Goal: Task Accomplishment & Management: Use online tool/utility

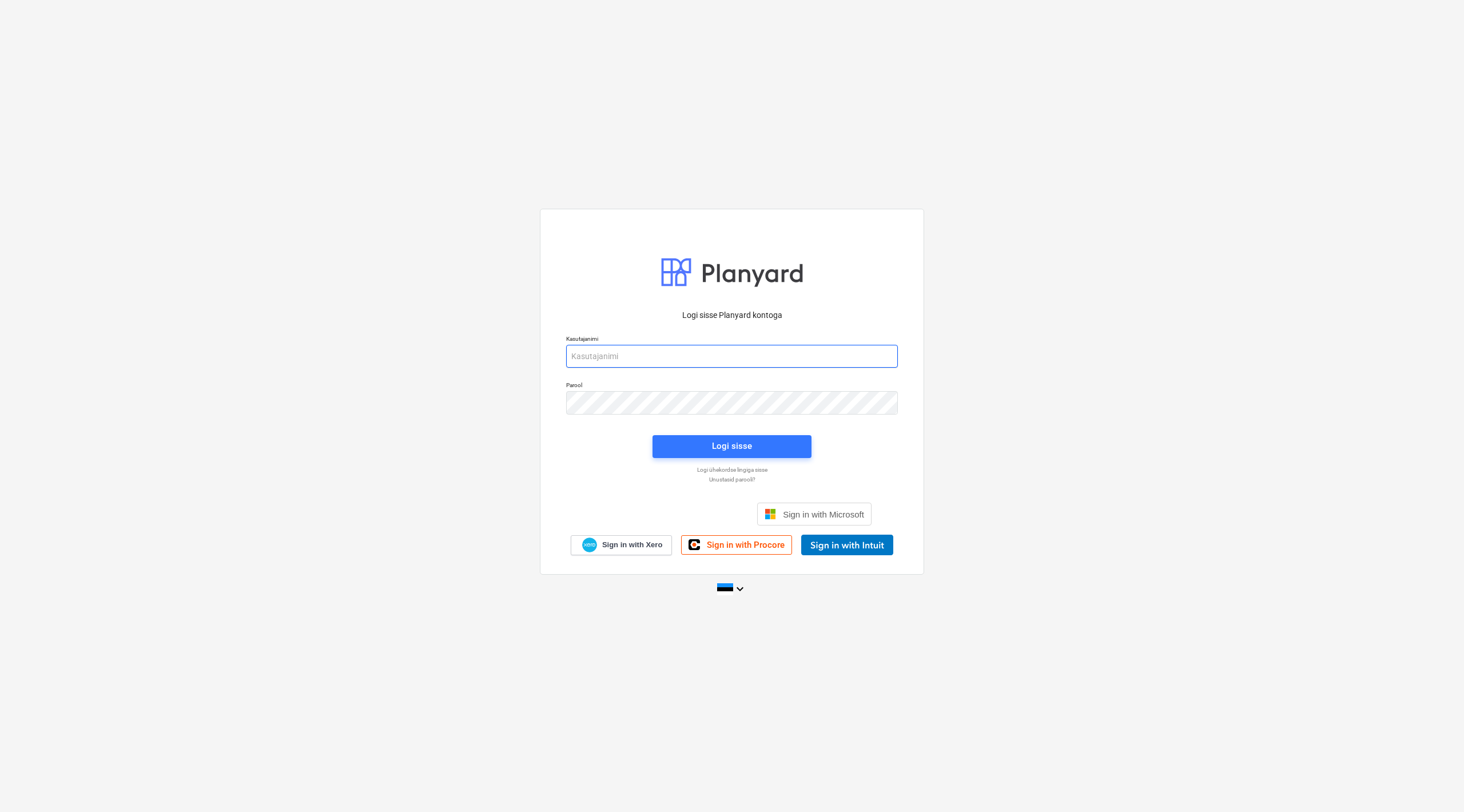
type input "[EMAIL_ADDRESS][DOMAIN_NAME]"
click at [737, 461] on div "Logi sisse" at bounding box center [732, 447] width 173 height 37
click at [742, 449] on div "Logi sisse" at bounding box center [732, 445] width 40 height 15
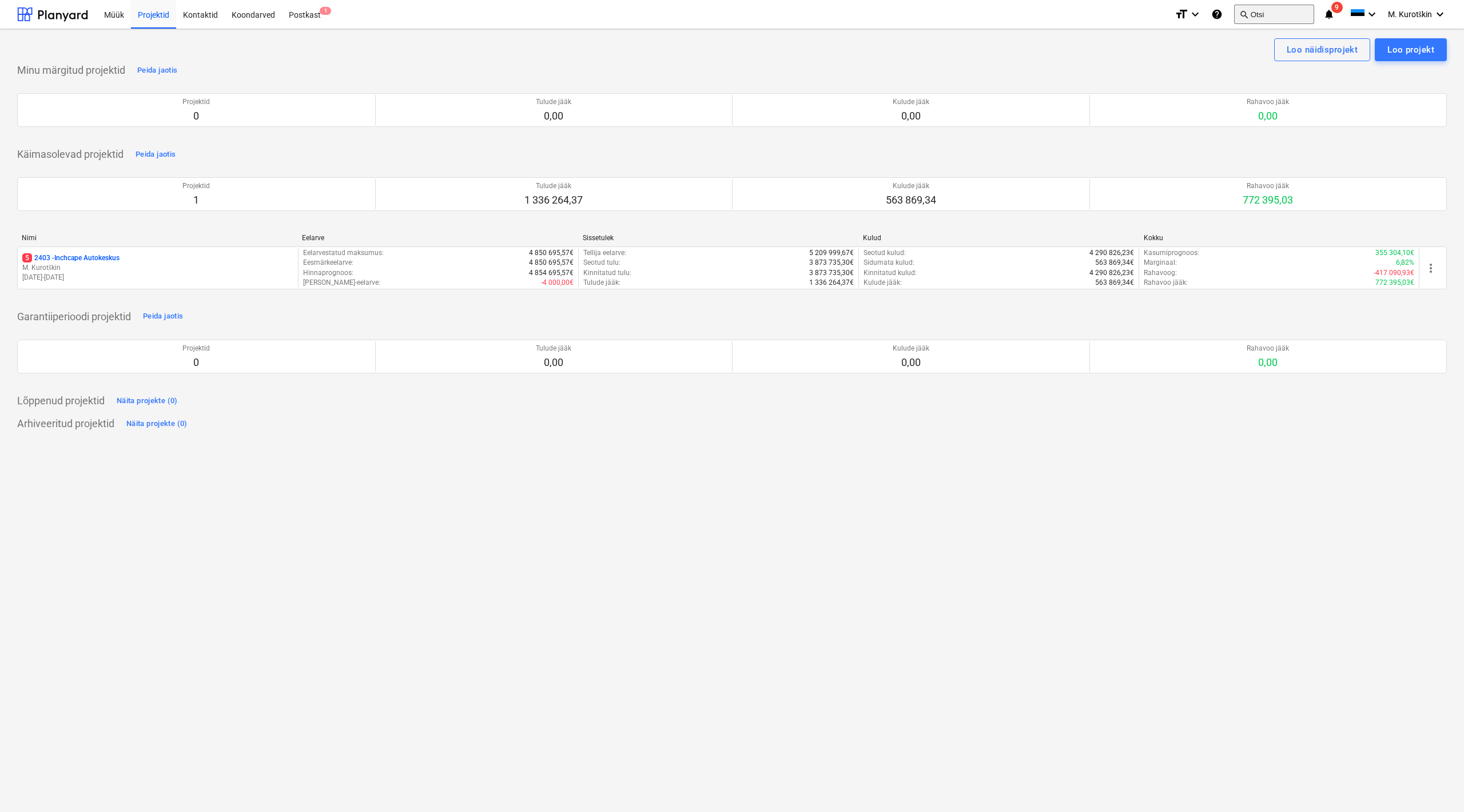
click at [1269, 8] on button "search Otsi" at bounding box center [1274, 14] width 80 height 19
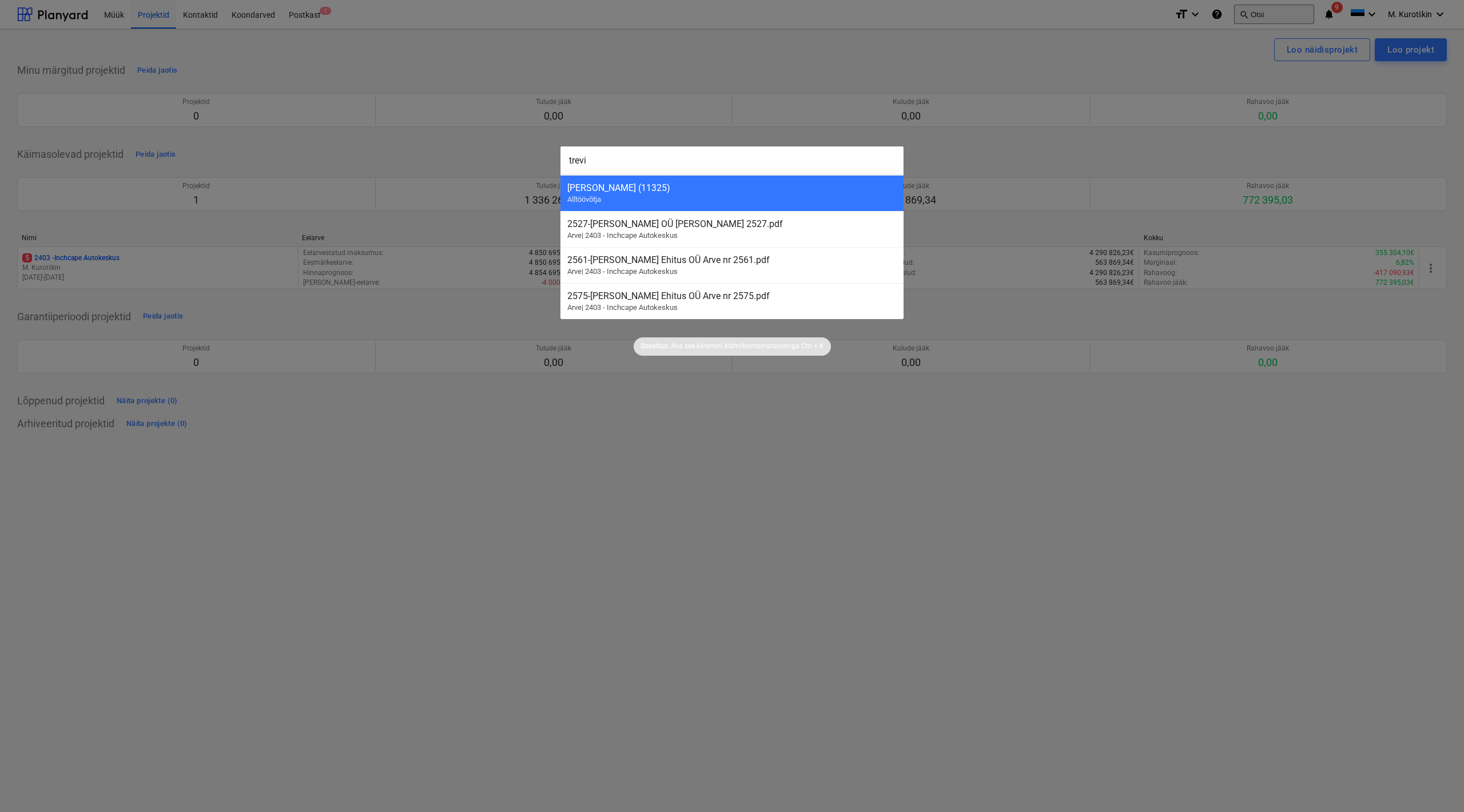
type input "[PERSON_NAME]"
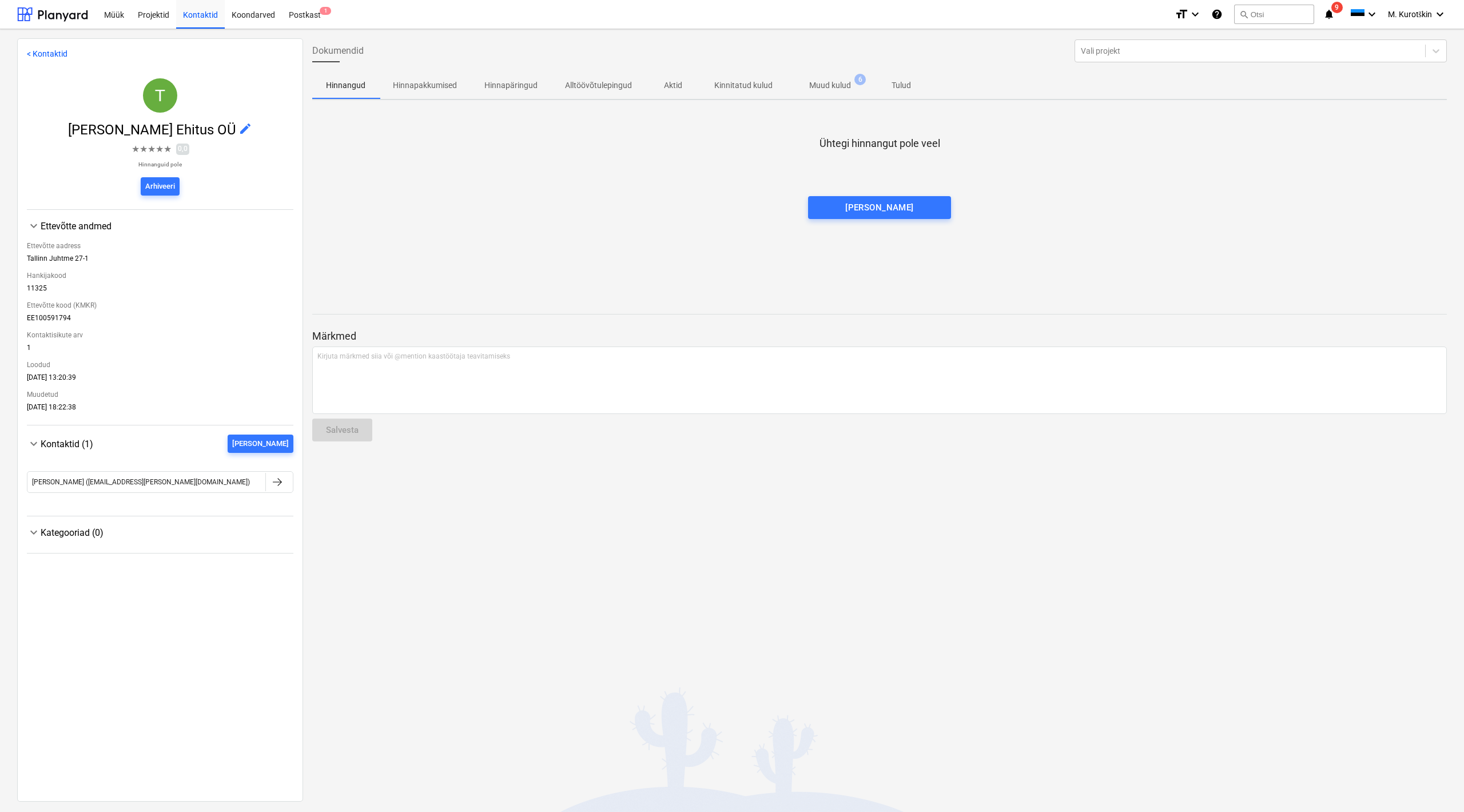
click at [840, 85] on p "Muud kulud" at bounding box center [830, 86] width 42 height 12
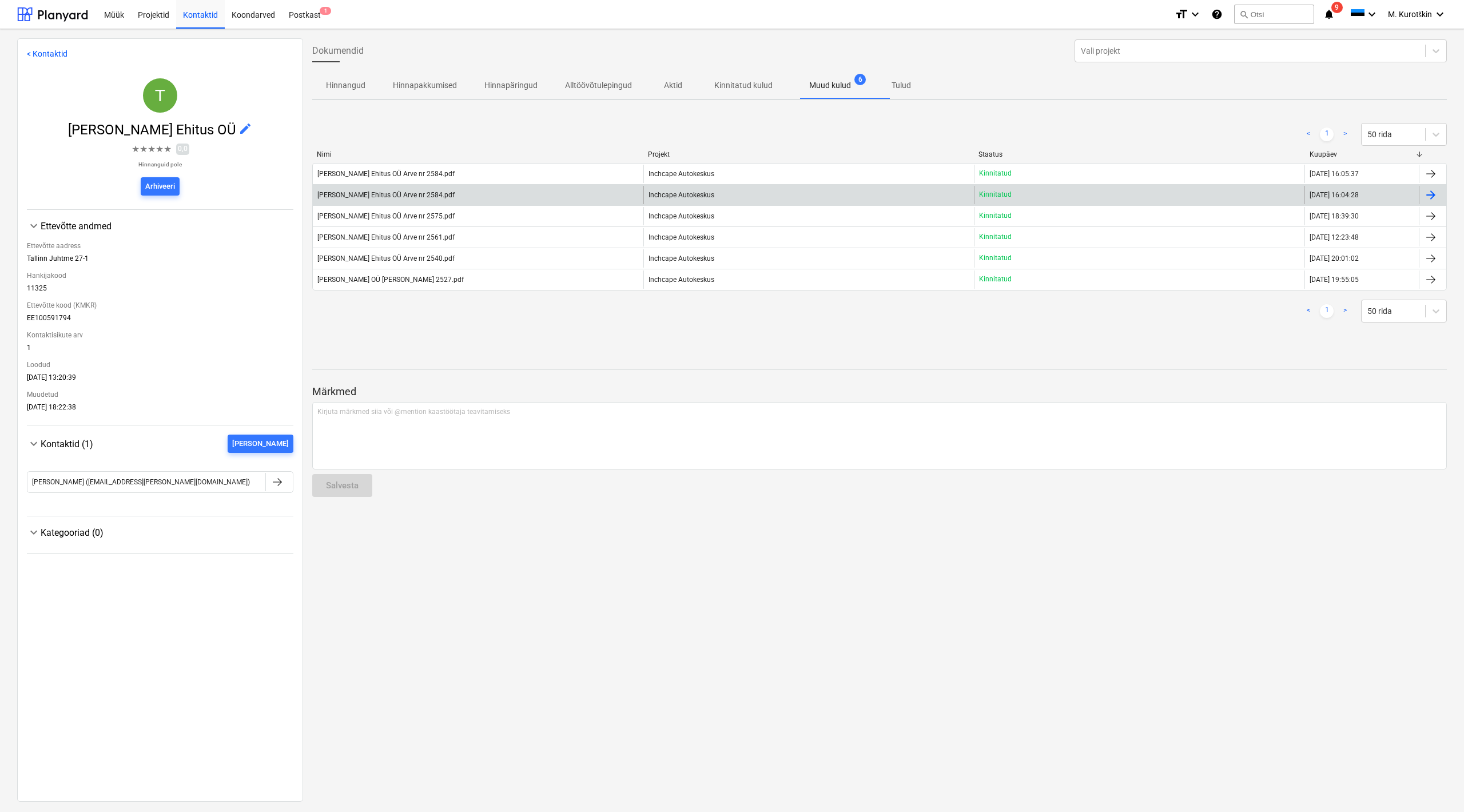
click at [445, 205] on div "[PERSON_NAME] Ehitus OÜ Arve nr 2584.pdf Inchcape Autokeskus Kinnitatud [DATE] …" at bounding box center [879, 195] width 1135 height 21
click at [409, 202] on div "[PERSON_NAME] Ehitus OÜ Arve nr 2584.pdf" at bounding box center [478, 195] width 331 height 18
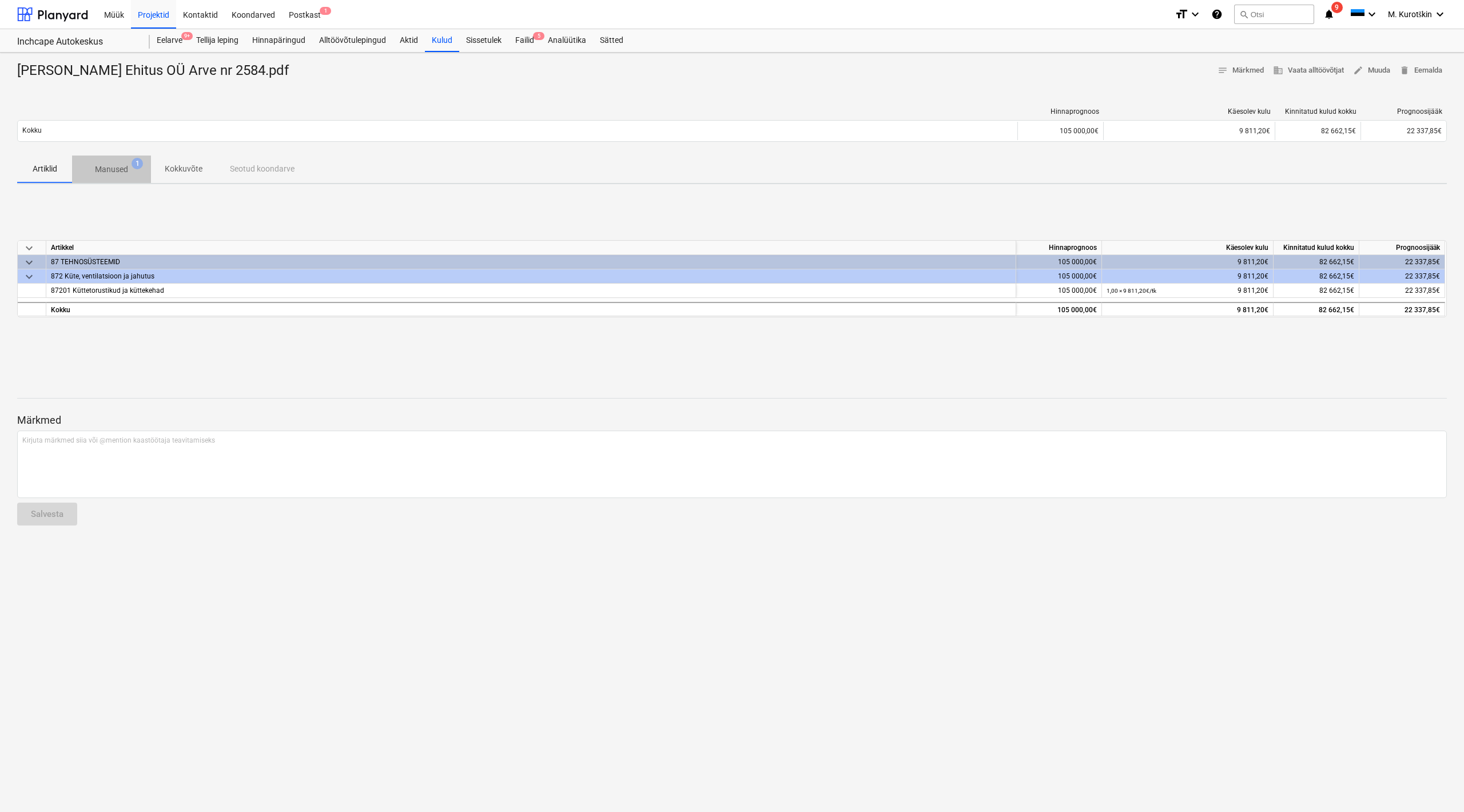
click at [112, 174] on p "Manused" at bounding box center [111, 170] width 33 height 12
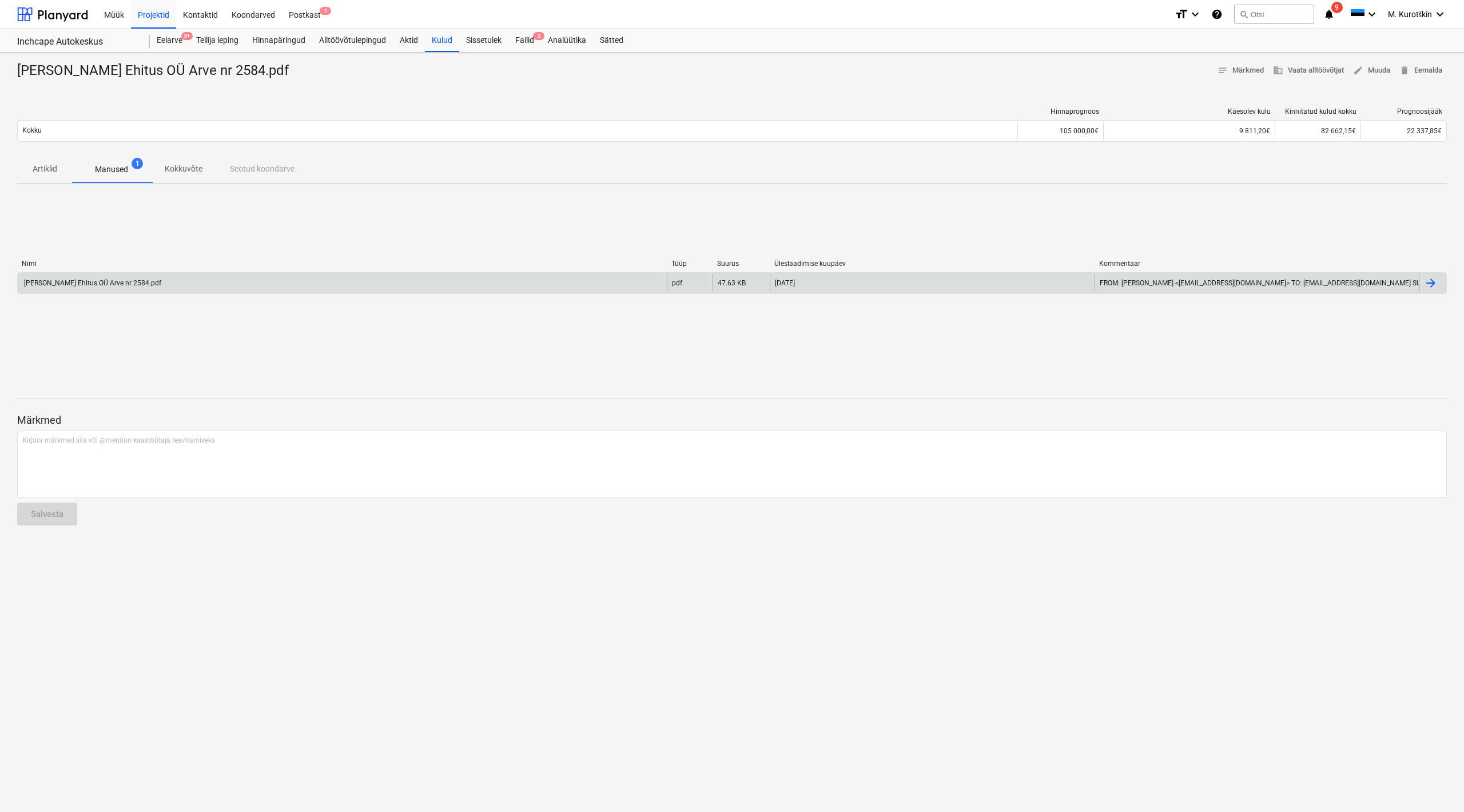
click at [129, 287] on div "[PERSON_NAME] Ehitus OÜ Arve nr 2584.pdf" at bounding box center [342, 283] width 649 height 18
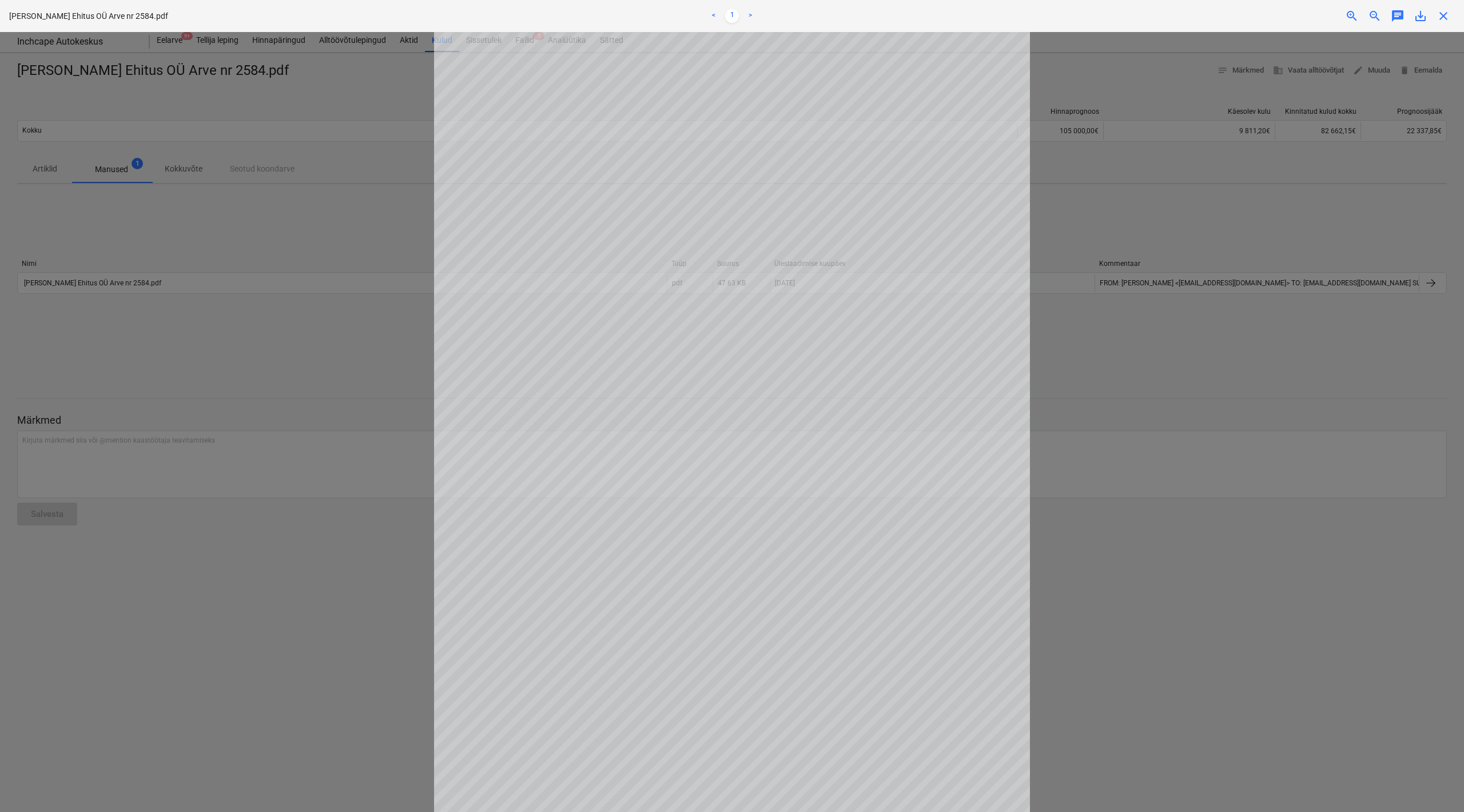
click at [164, 357] on div at bounding box center [732, 422] width 1464 height 781
click at [171, 369] on div at bounding box center [732, 422] width 1464 height 781
click at [1323, 227] on div at bounding box center [732, 422] width 1464 height 781
click at [1429, 78] on div at bounding box center [732, 422] width 1464 height 781
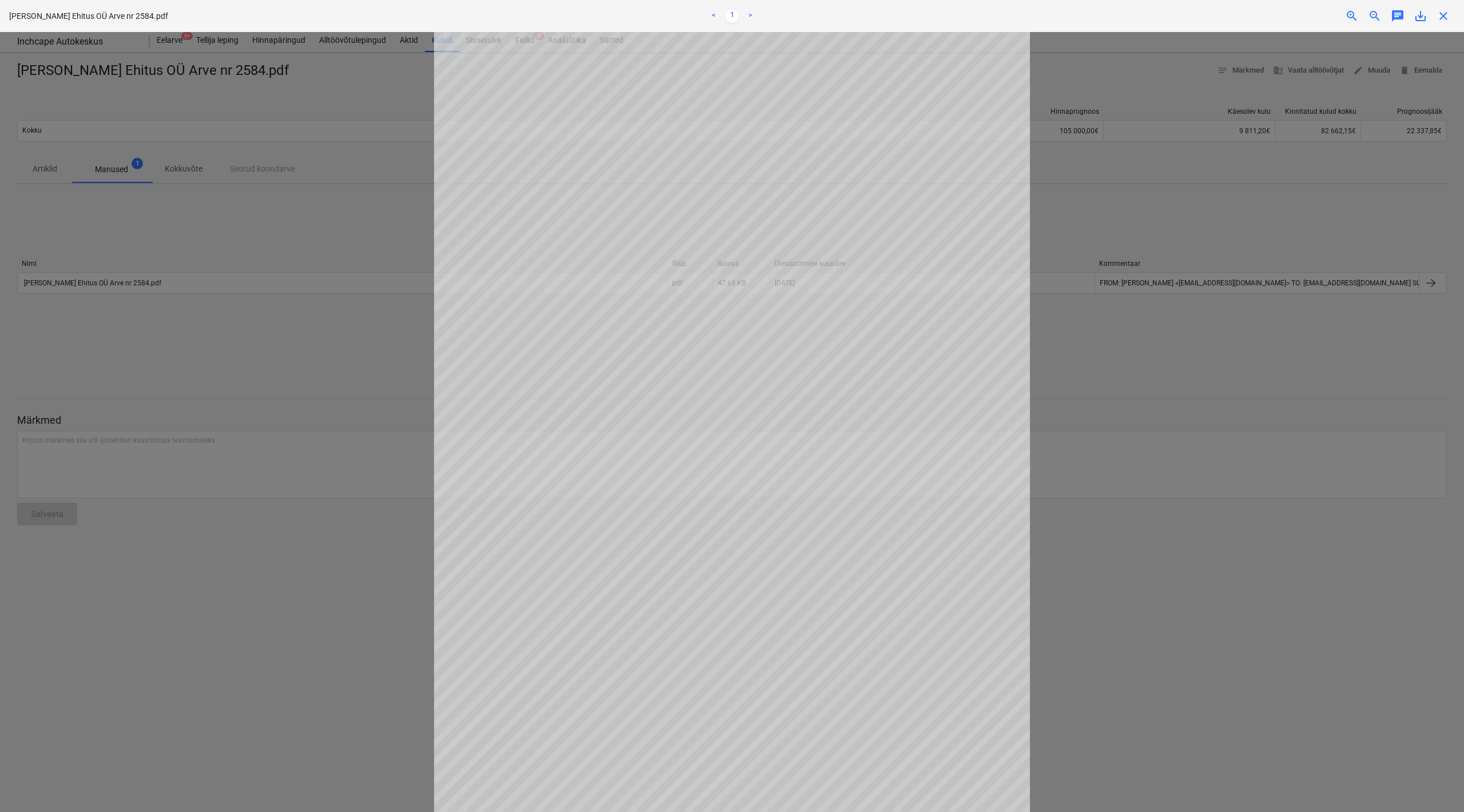
drag, startPoint x: 163, startPoint y: 349, endPoint x: 171, endPoint y: 353, distance: 8.9
click at [164, 350] on div at bounding box center [732, 422] width 1464 height 781
drag, startPoint x: 1449, startPoint y: 21, endPoint x: 1444, endPoint y: 47, distance: 26.5
click at [1449, 24] on div "[PERSON_NAME] Ehitus OÜ Arve nr 2584.pdf < 1 > zoom_in zoom_out chat 0 save_alt…" at bounding box center [732, 16] width 1464 height 32
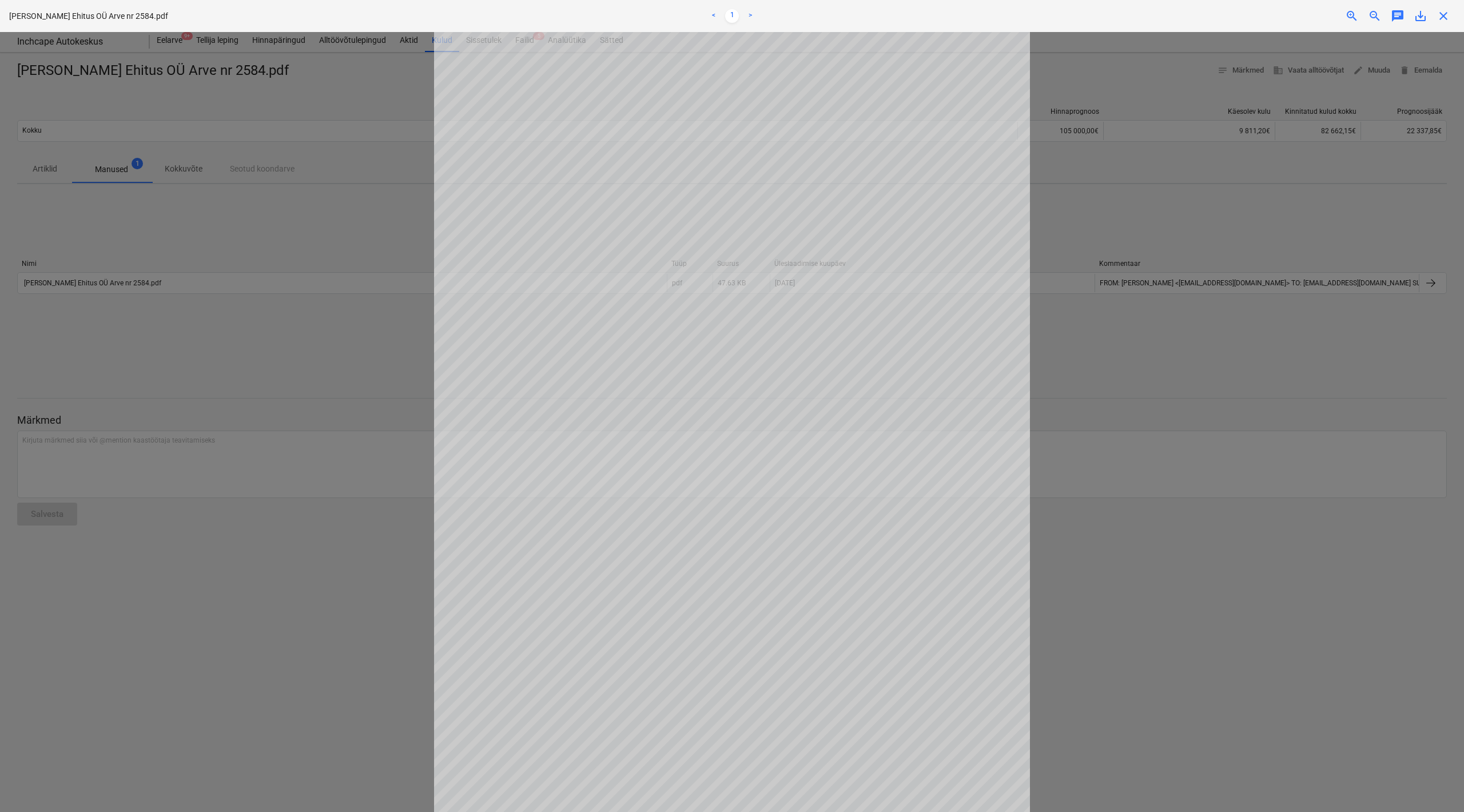
click at [1444, 24] on div "[PERSON_NAME] Ehitus OÜ Arve nr 2584.pdf < 1 > zoom_in zoom_out chat 0 save_alt…" at bounding box center [732, 16] width 1464 height 32
click at [1444, 19] on span "close" at bounding box center [1444, 16] width 14 height 14
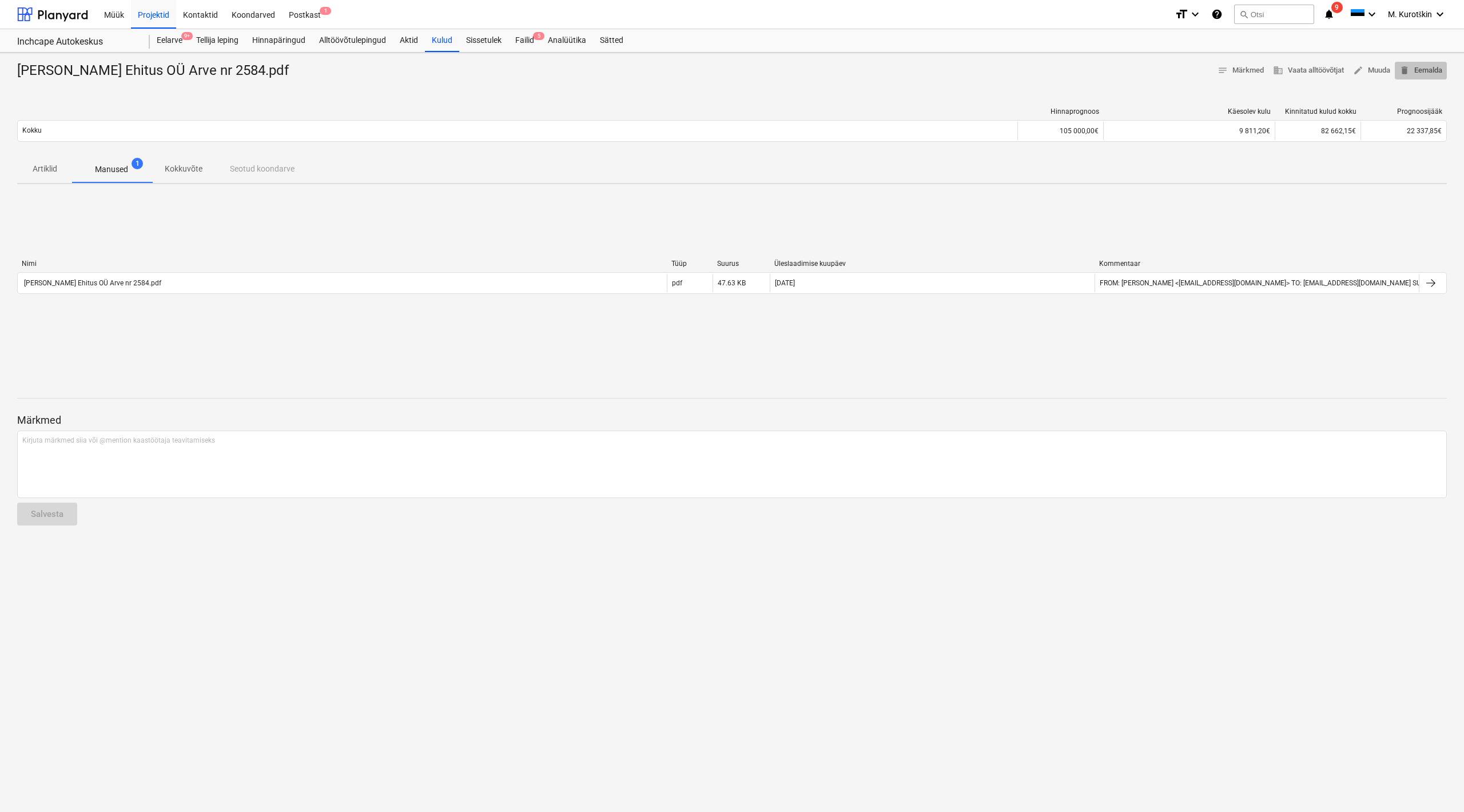
click at [1437, 74] on span "delete Eemalda" at bounding box center [1421, 70] width 43 height 13
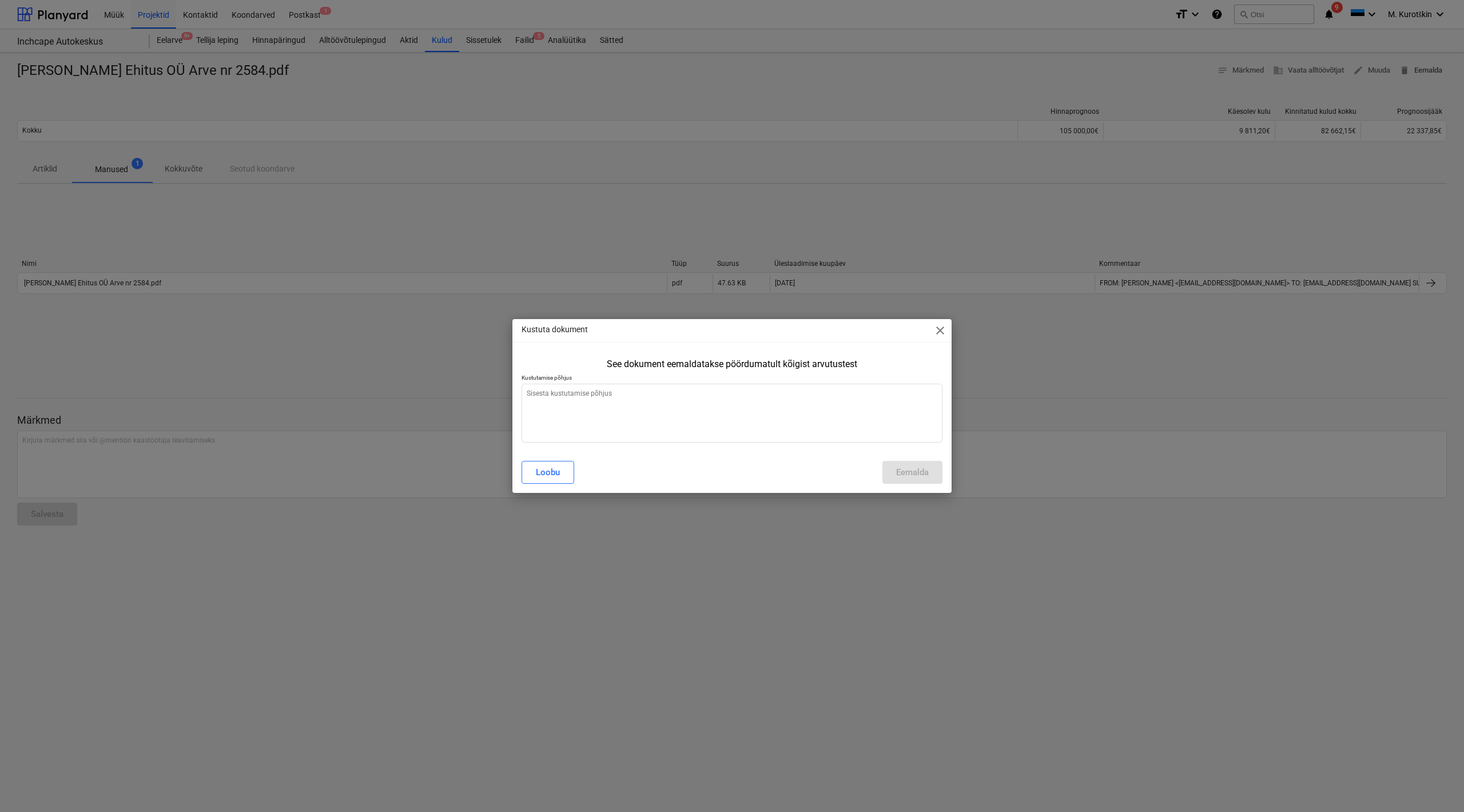
type textarea "x"
click at [604, 431] on textarea at bounding box center [732, 413] width 421 height 59
type textarea "a"
type textarea "x"
type textarea "au"
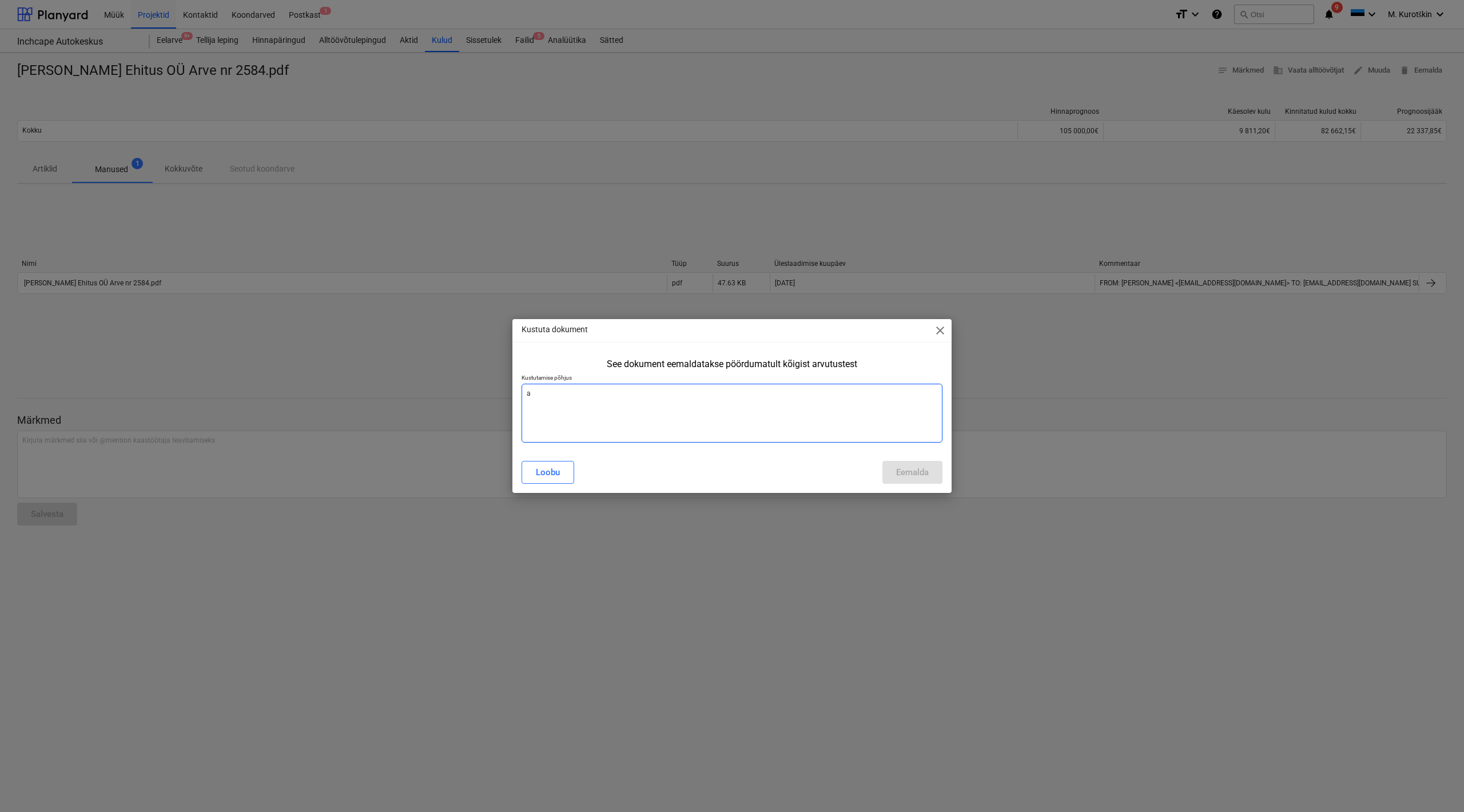
type textarea "x"
type textarea "aug"
type textarea "x"
type textarea "augu"
type textarea "x"
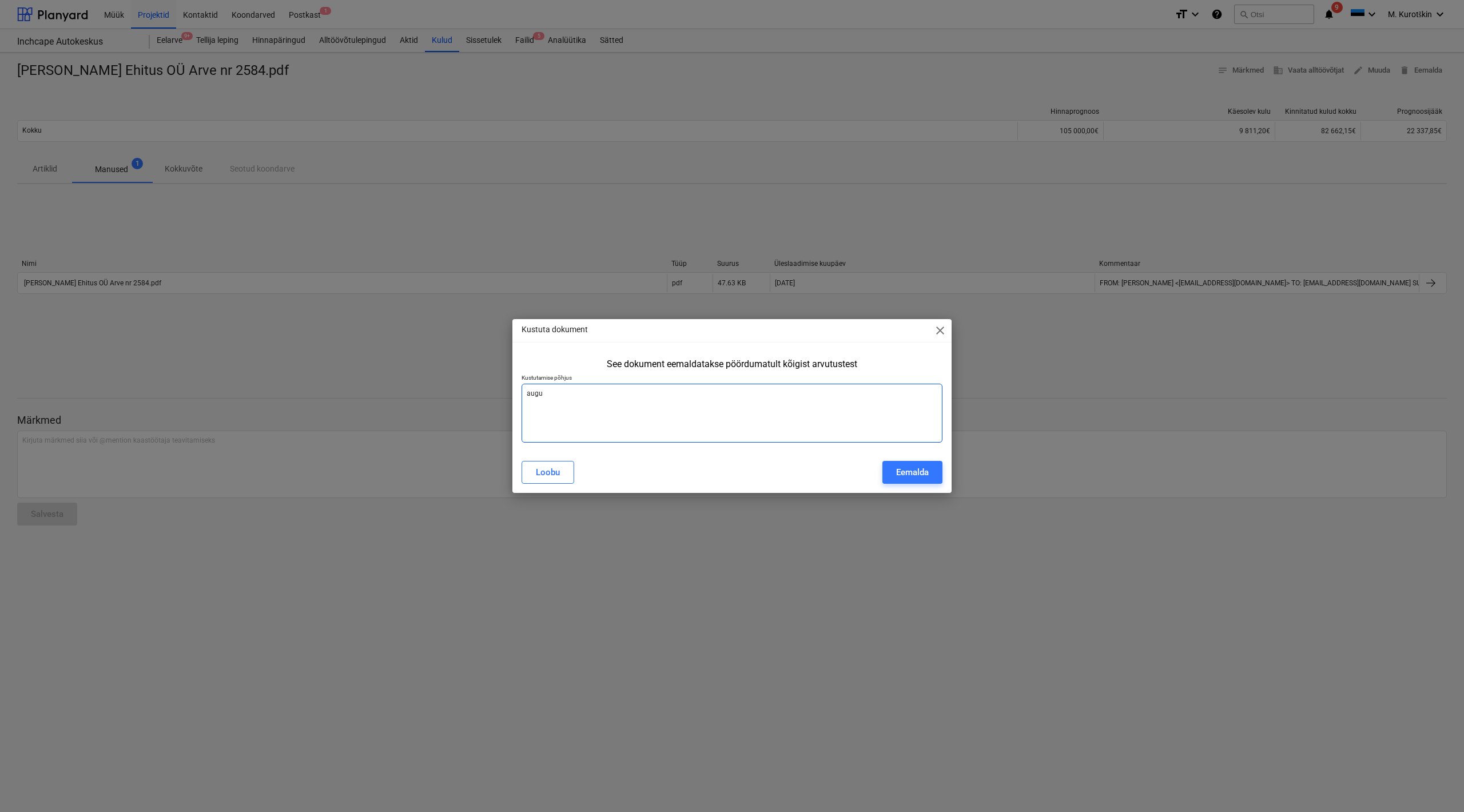
type textarea "augus"
type textarea "x"
type textarea "august"
type textarea "x"
type textarea "augustu"
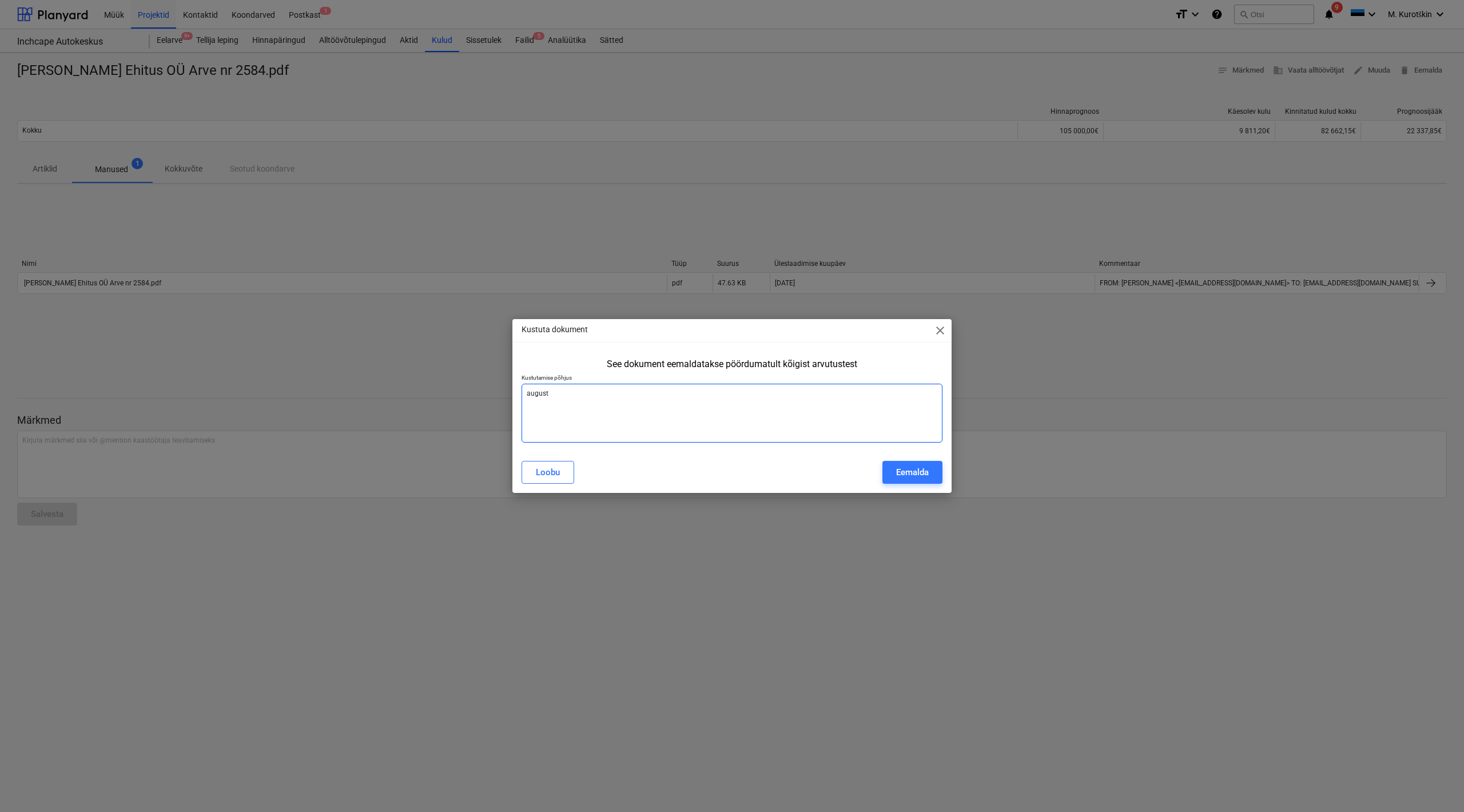
type textarea "x"
type textarea "august"
type textarea "x"
type textarea "augusti"
type textarea "x"
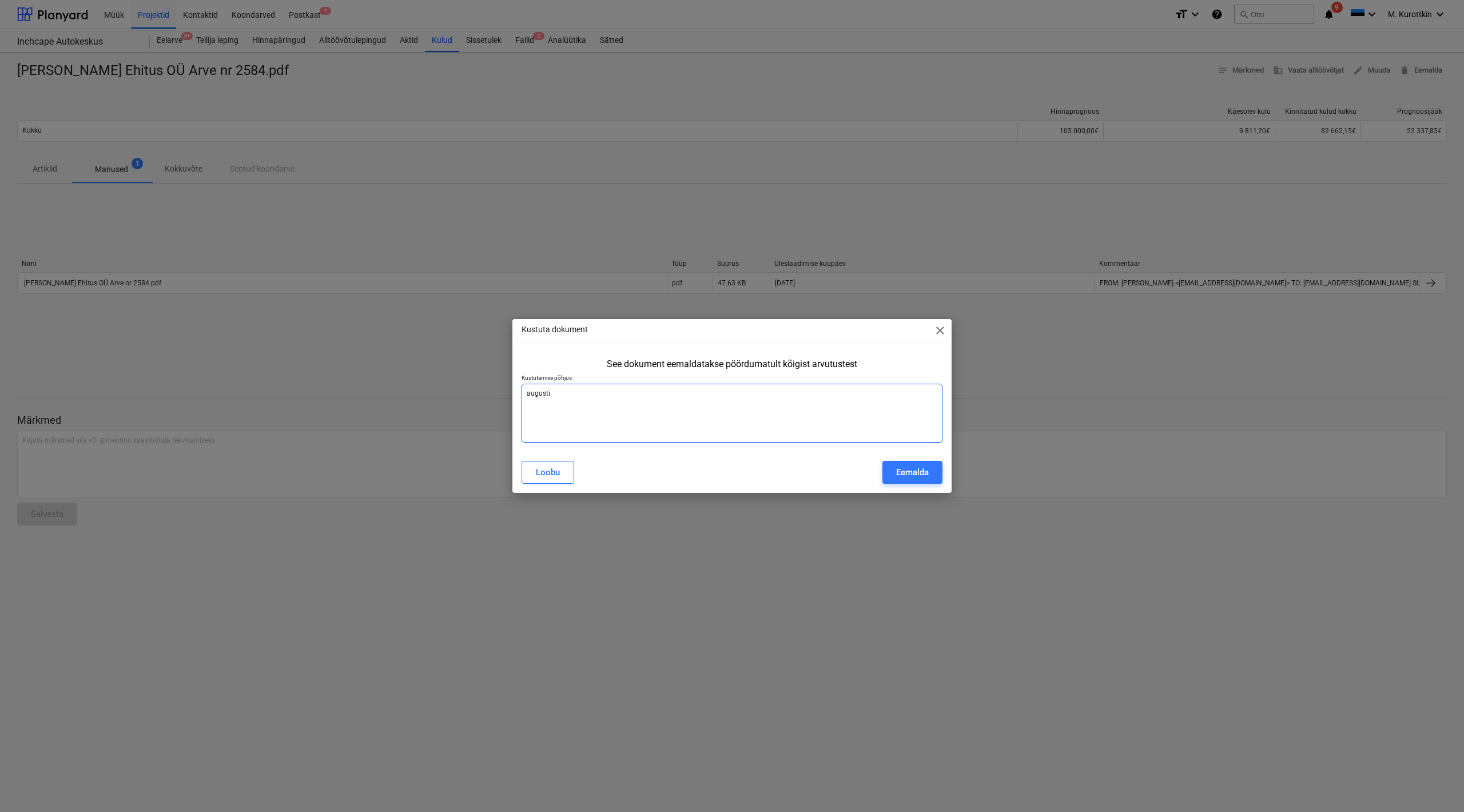
type textarea "augusti"
type textarea "x"
type textarea "augusti o"
type textarea "x"
type textarea "augusti om"
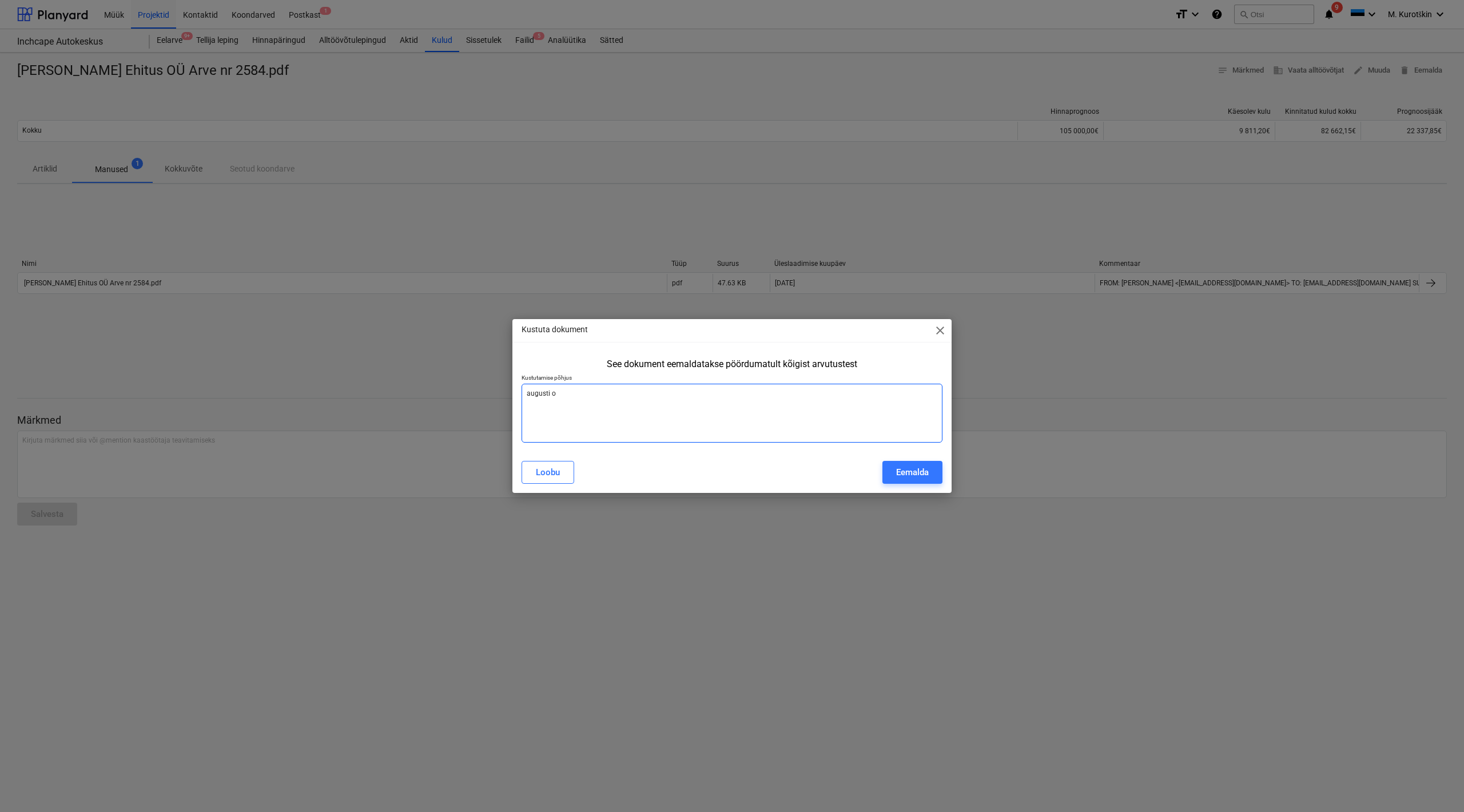
type textarea "x"
type textarea "augusti oma"
type textarea "x"
type textarea "augusti oma"
click at [976, 465] on div "Kustuta dokument close See dokument eemaldatakse pöördumatult kõigist arvutuste…" at bounding box center [732, 406] width 1464 height 812
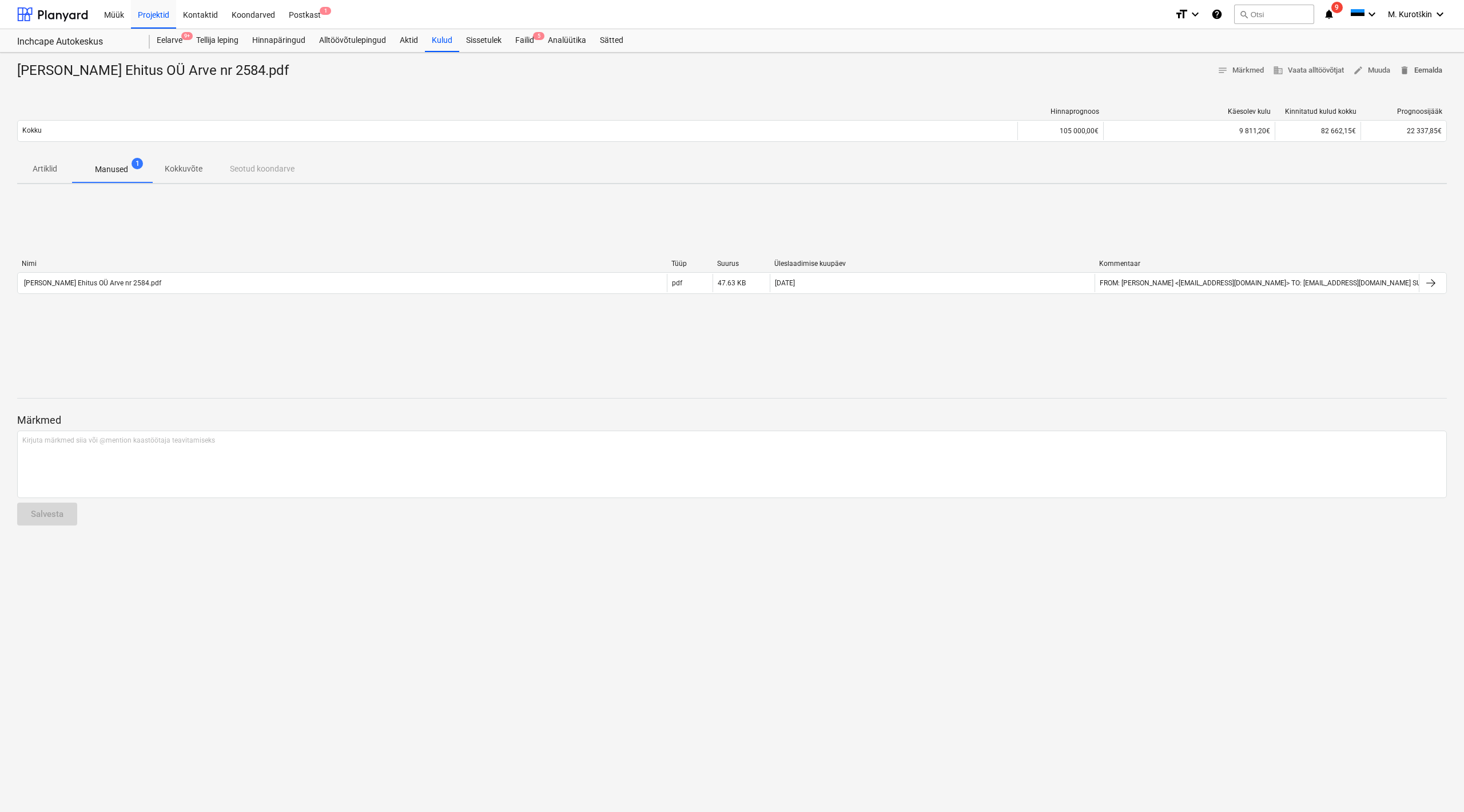
click at [1410, 69] on span "delete Eemalda" at bounding box center [1421, 70] width 43 height 13
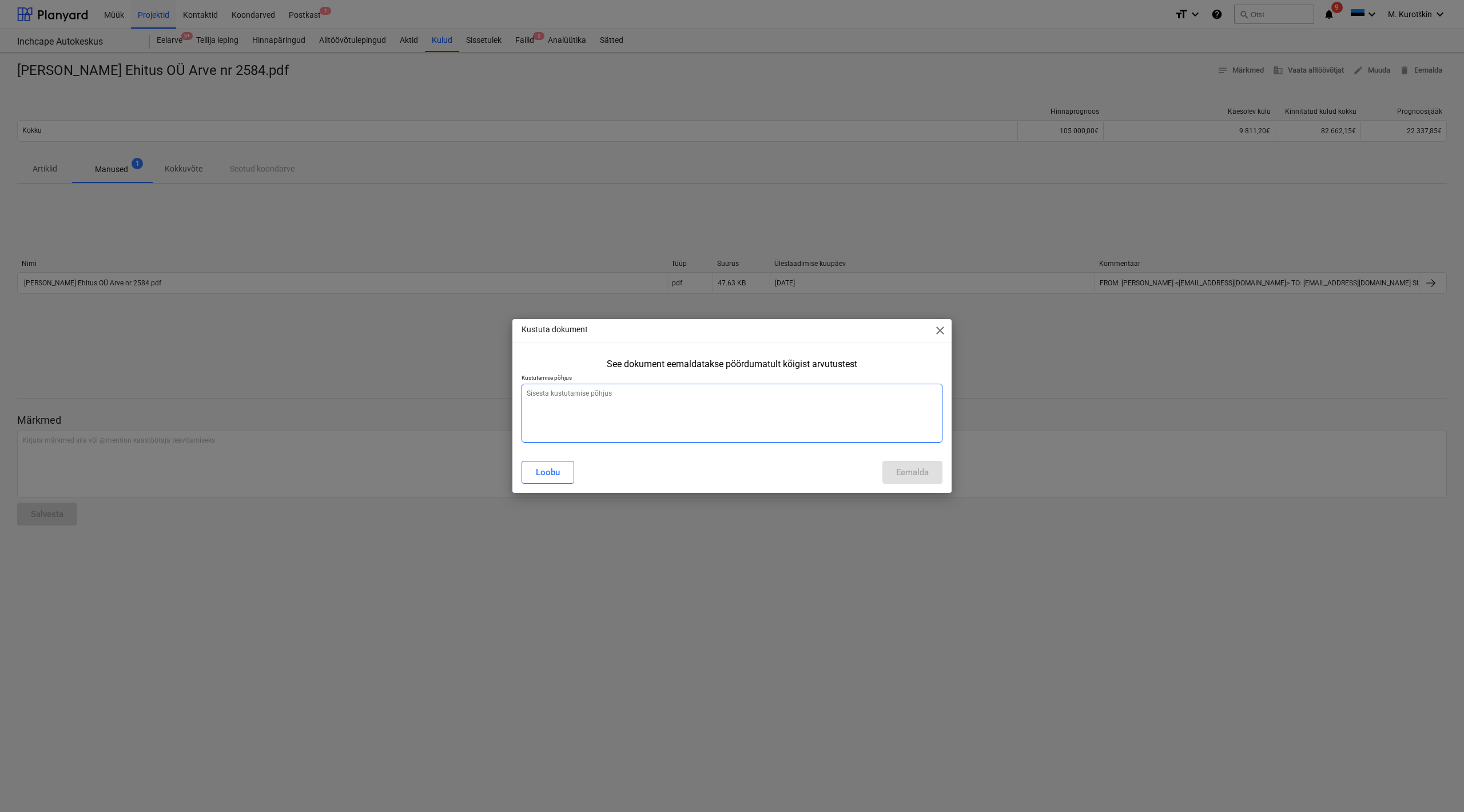
click at [817, 431] on textarea at bounding box center [732, 413] width 421 height 59
click at [804, 417] on textarea at bounding box center [732, 413] width 421 height 59
click at [609, 399] on textarea at bounding box center [732, 413] width 421 height 59
type textarea "x"
type textarea "e"
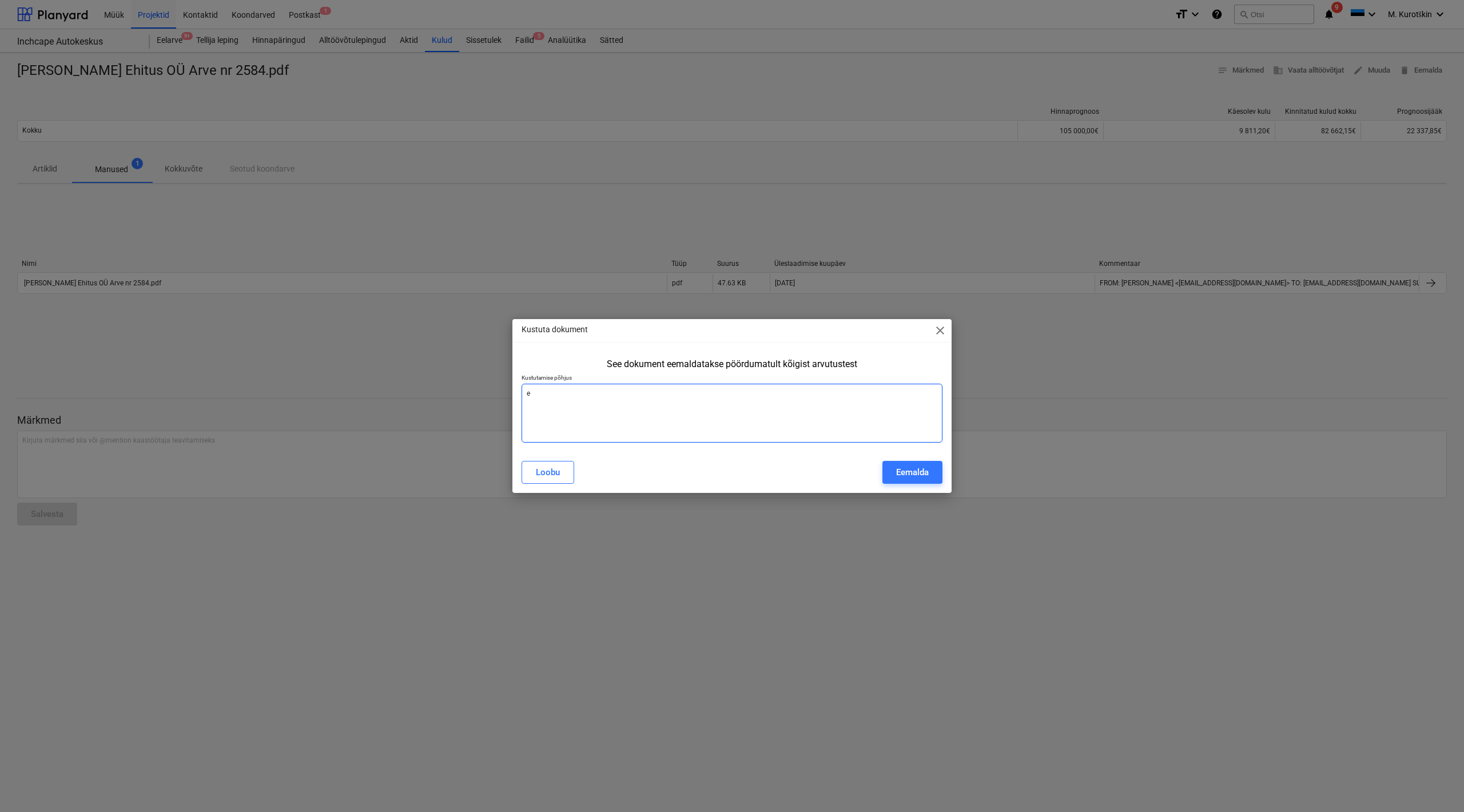
type textarea "x"
type textarea "eh"
type textarea "x"
type textarea "ehu"
type textarea "x"
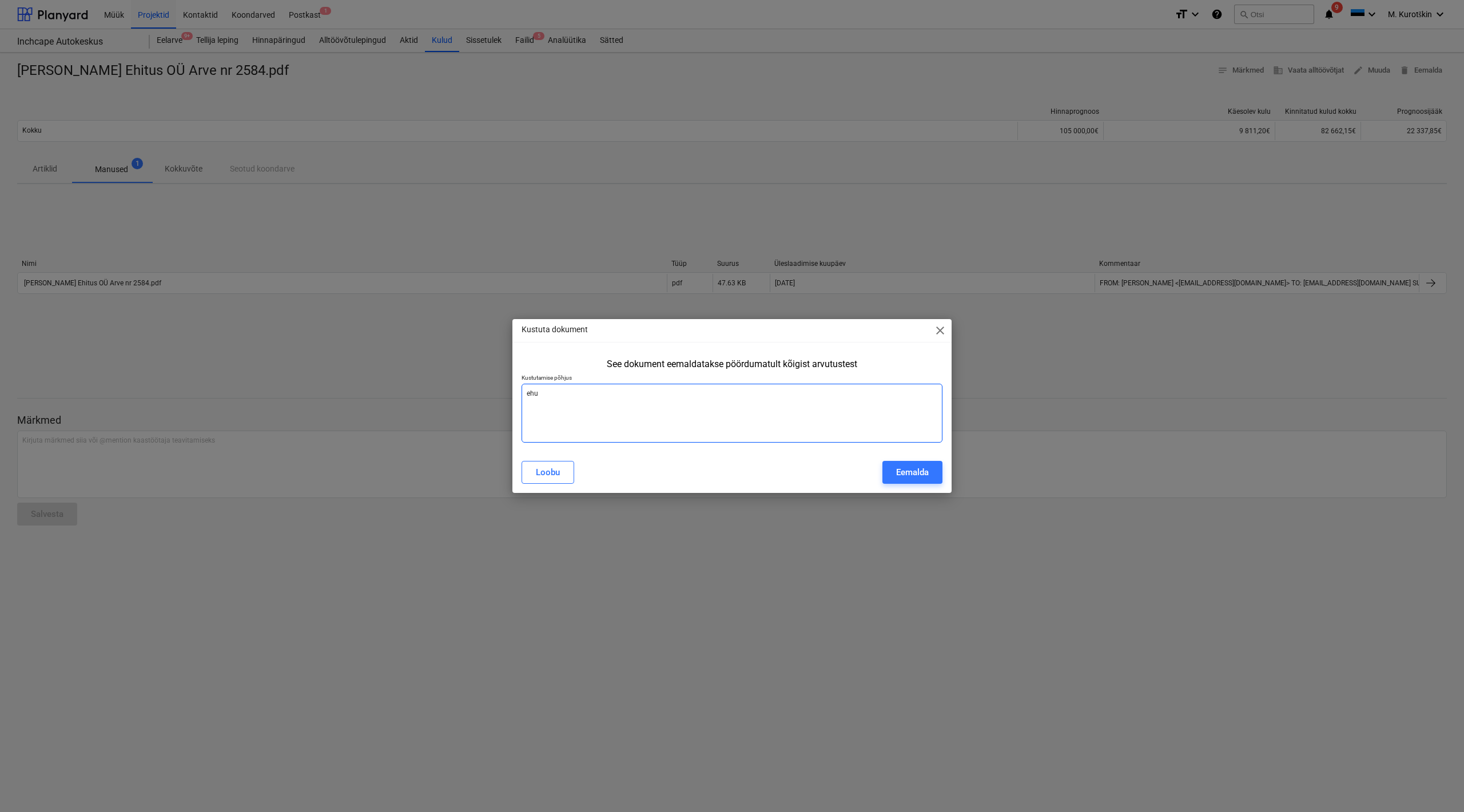
type textarea "ehus"
type textarea "x"
type textarea "ehust"
click at [609, 399] on textarea "ehust" at bounding box center [732, 413] width 421 height 59
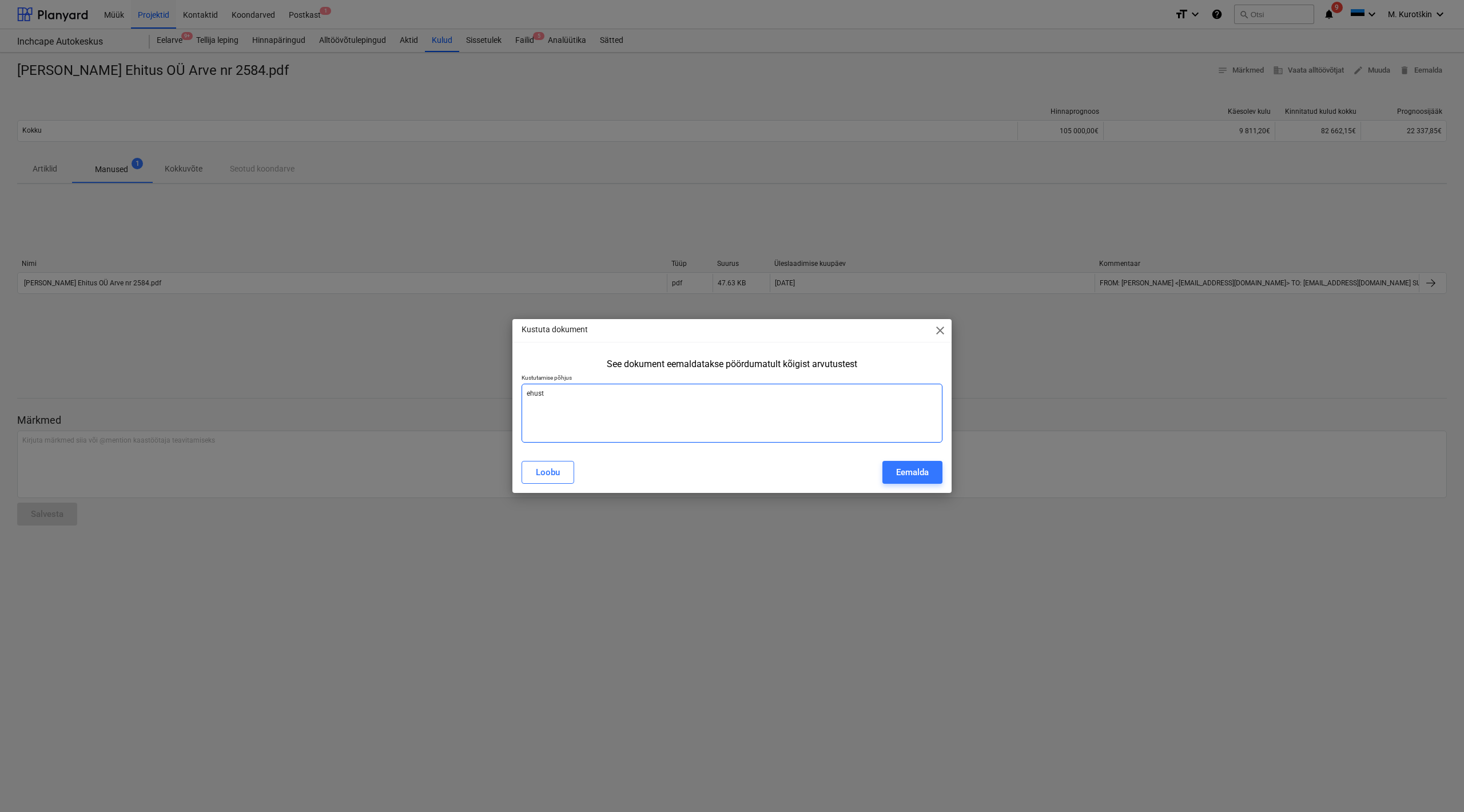
click at [609, 399] on textarea "ehust" at bounding box center [732, 413] width 421 height 59
type textarea "x"
type textarea "a"
type textarea "x"
type textarea "au"
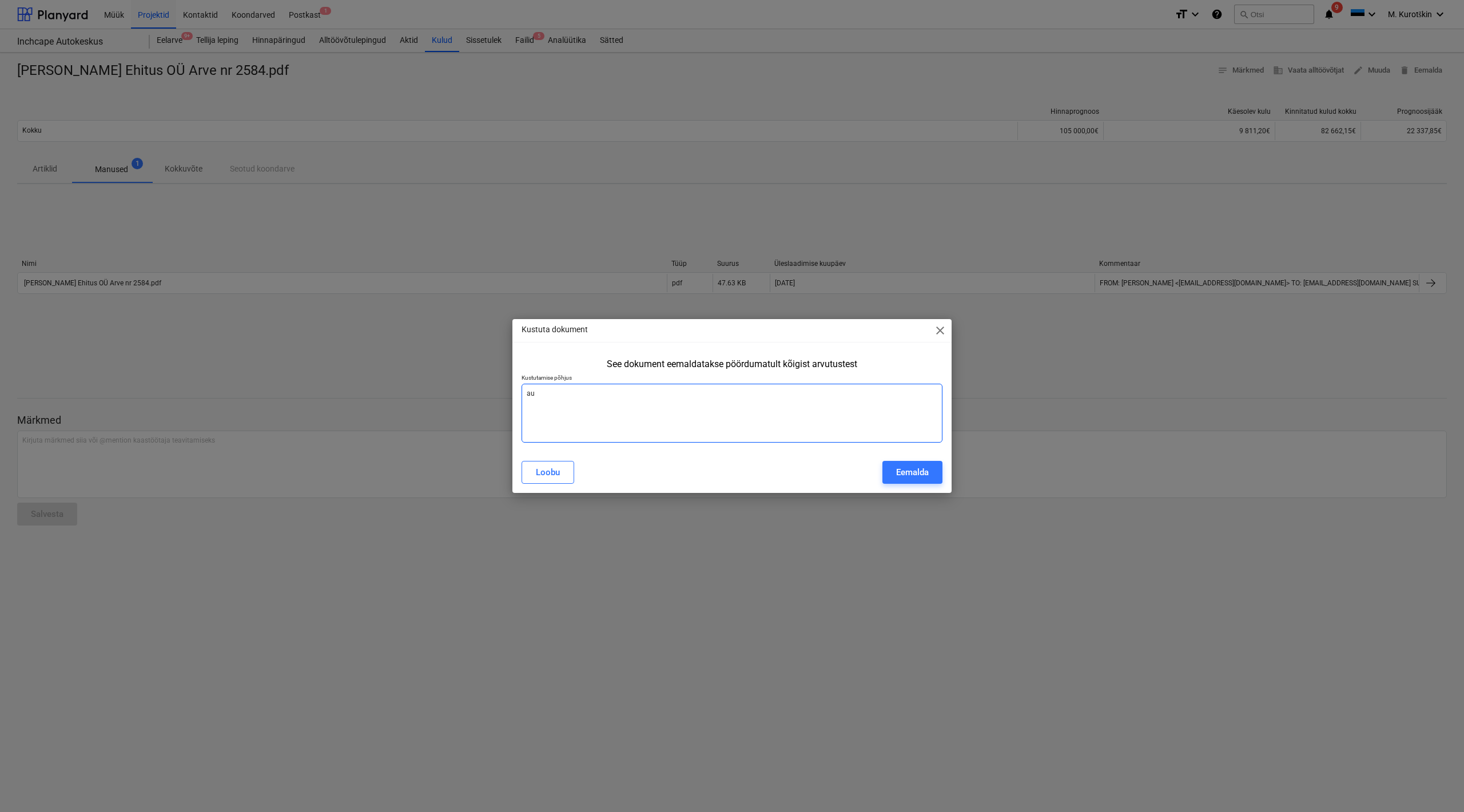
type textarea "x"
type textarea "aug"
type textarea "x"
type textarea "augu"
type textarea "x"
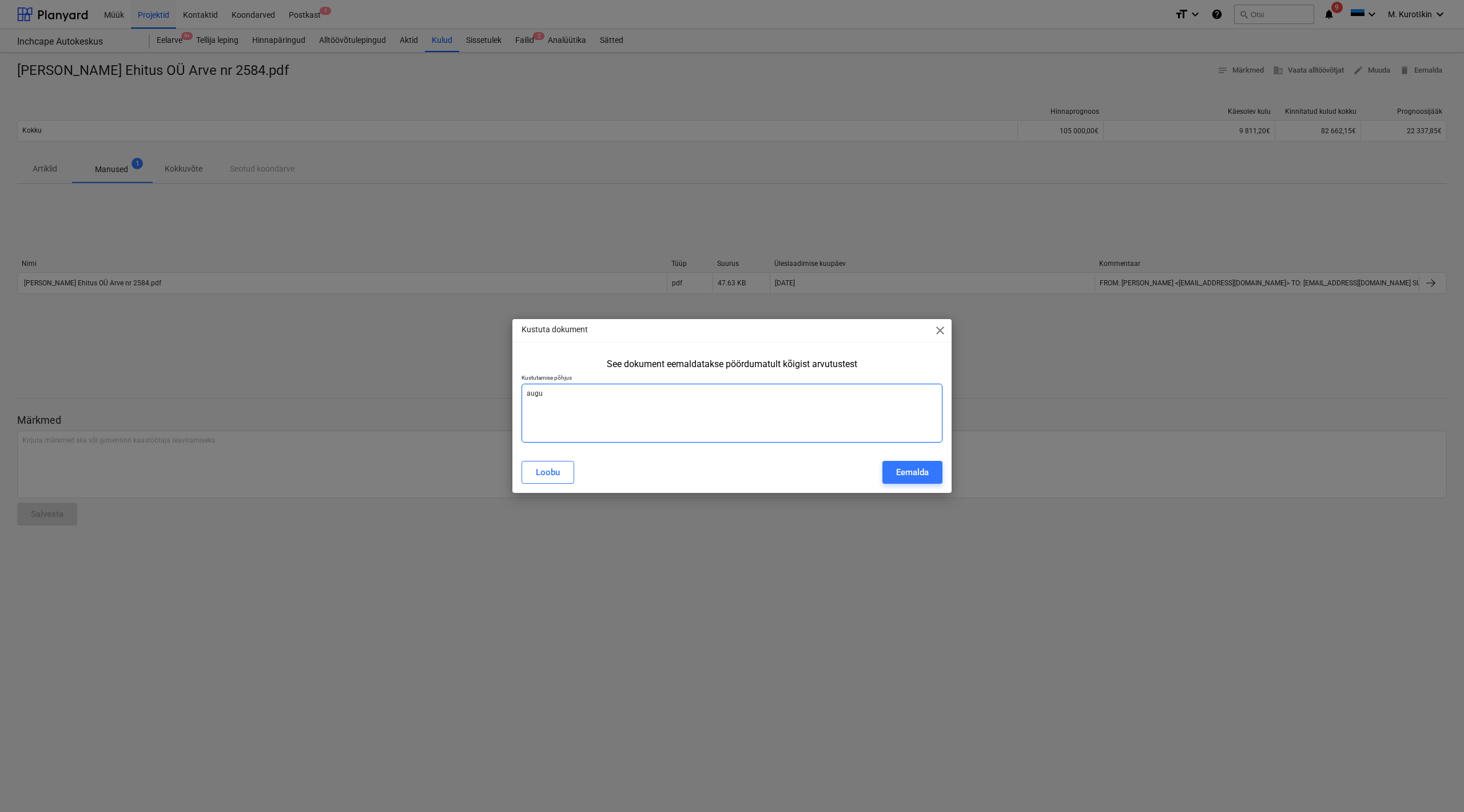
type textarea "augus"
type textarea "x"
type textarea "august"
click at [911, 472] on div "Eemalda" at bounding box center [912, 472] width 33 height 15
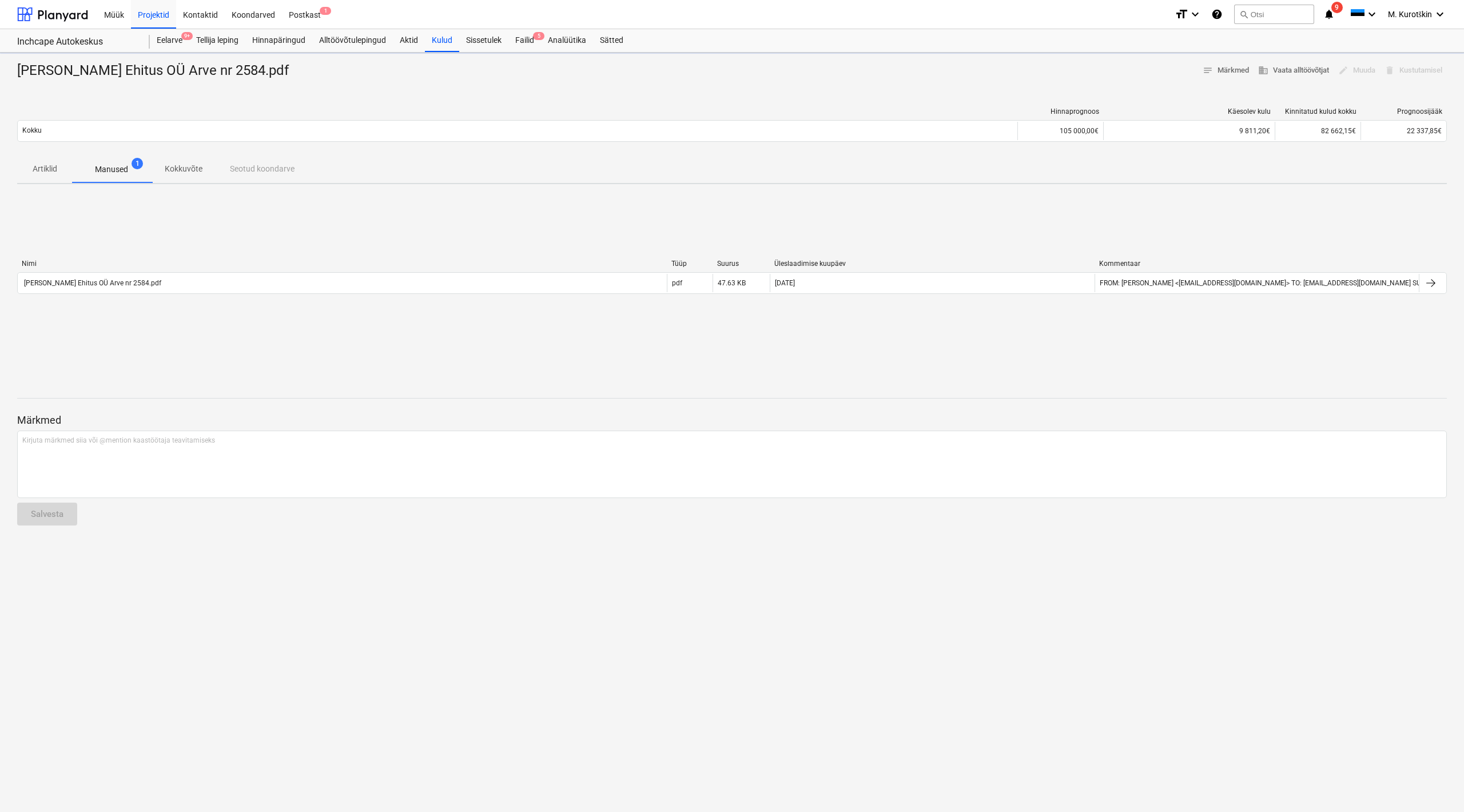
type textarea "x"
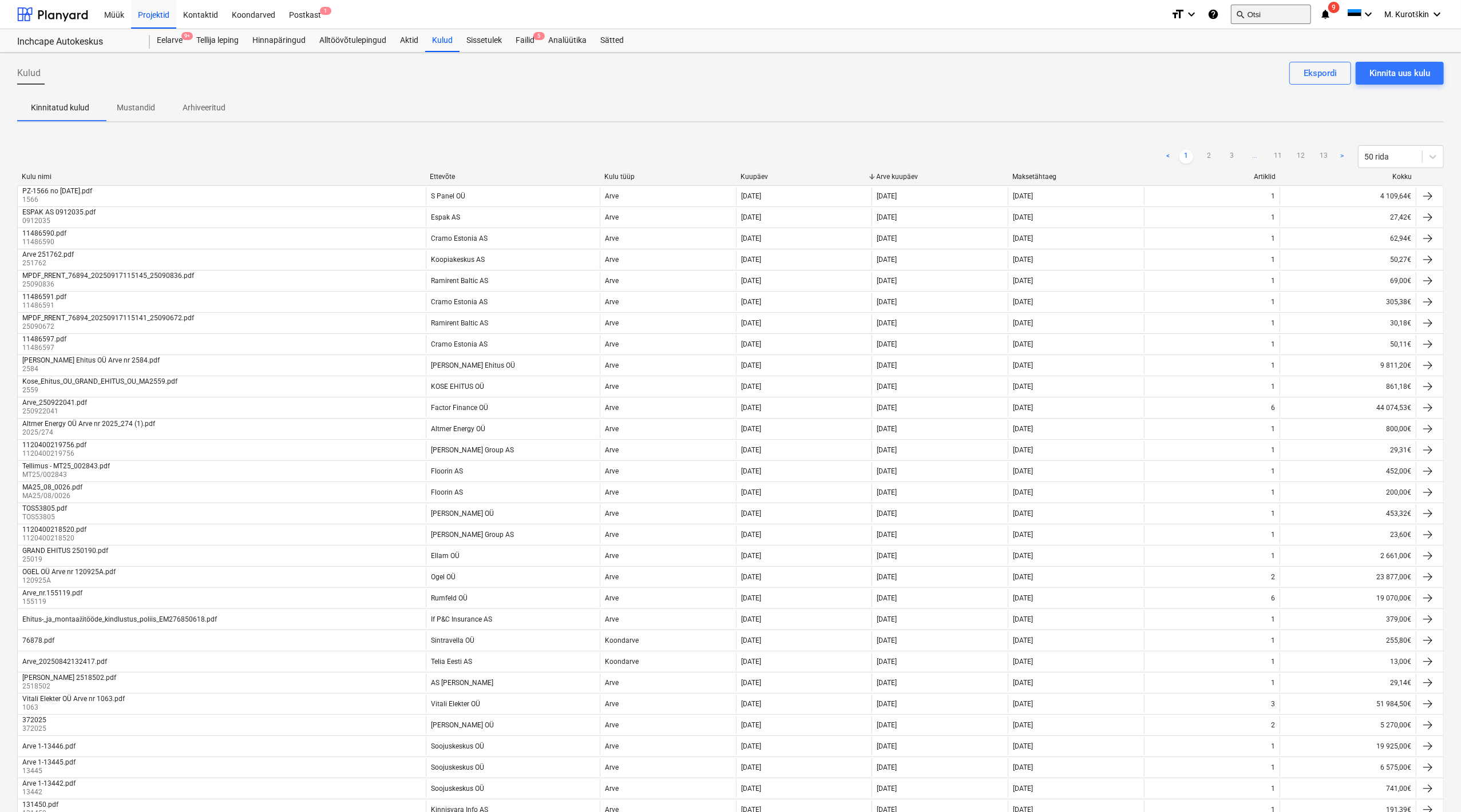
click at [1275, 5] on button "search Otsi" at bounding box center [1271, 14] width 80 height 19
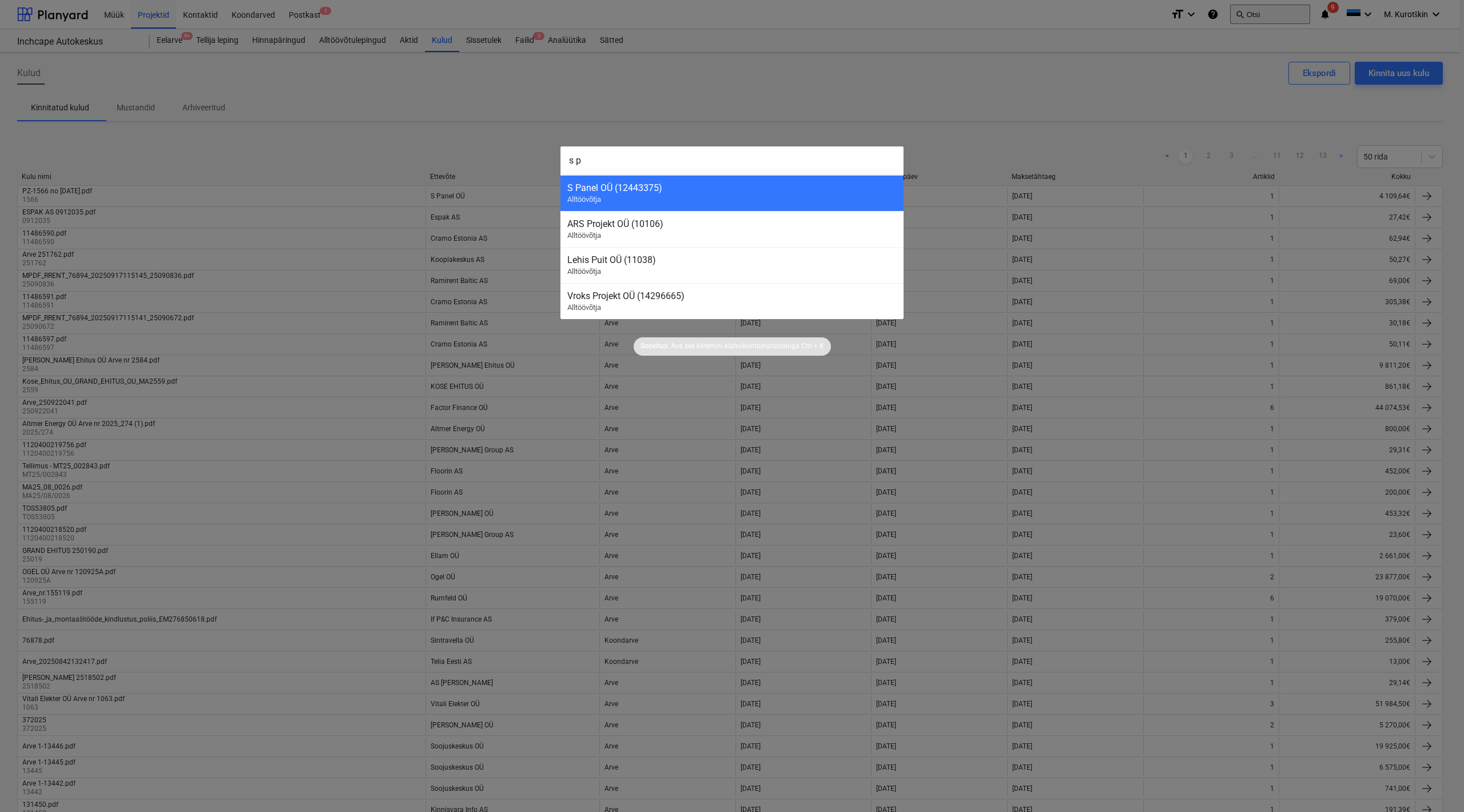
type input "s pa"
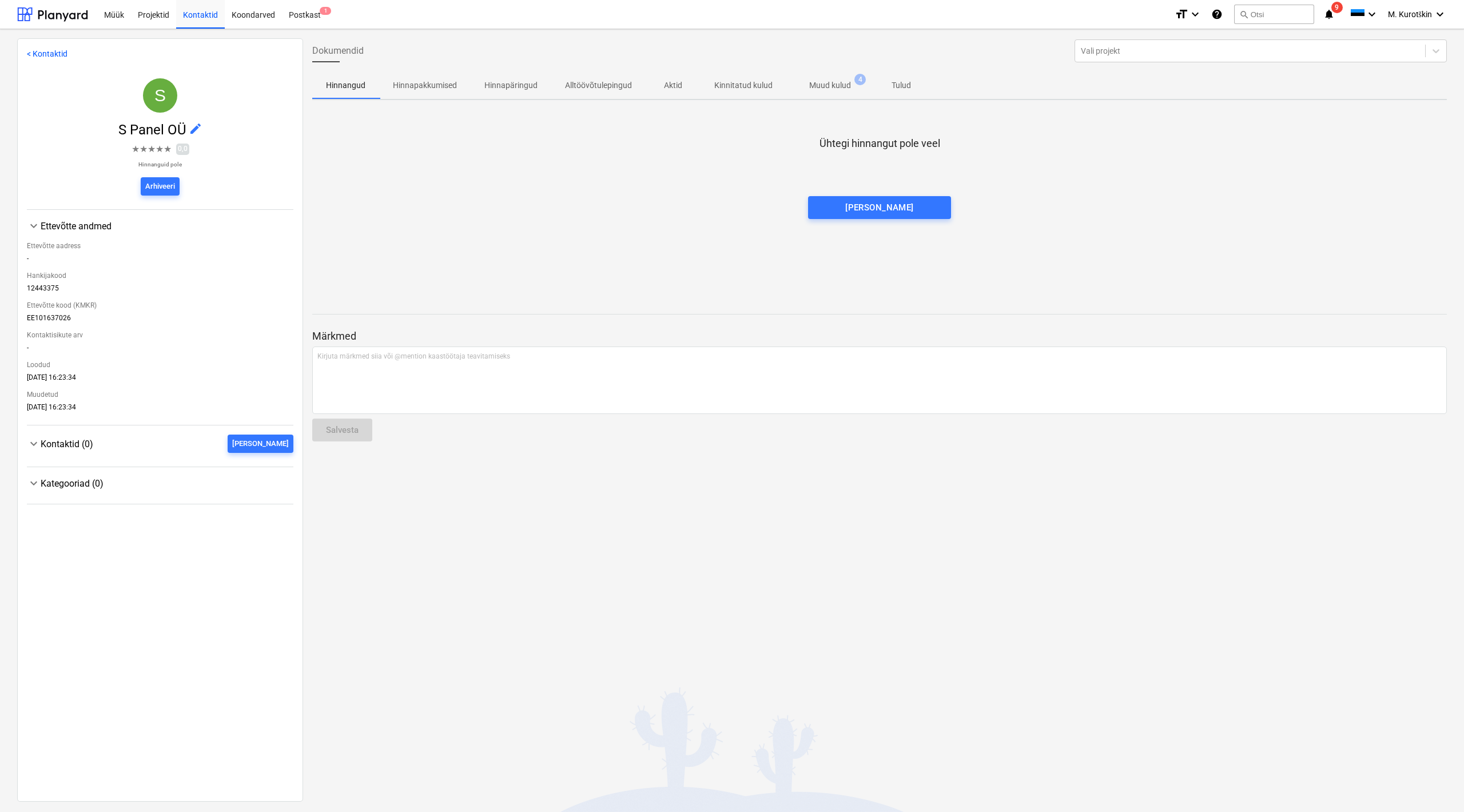
click at [840, 96] on button "Muud kulud 4" at bounding box center [830, 85] width 87 height 28
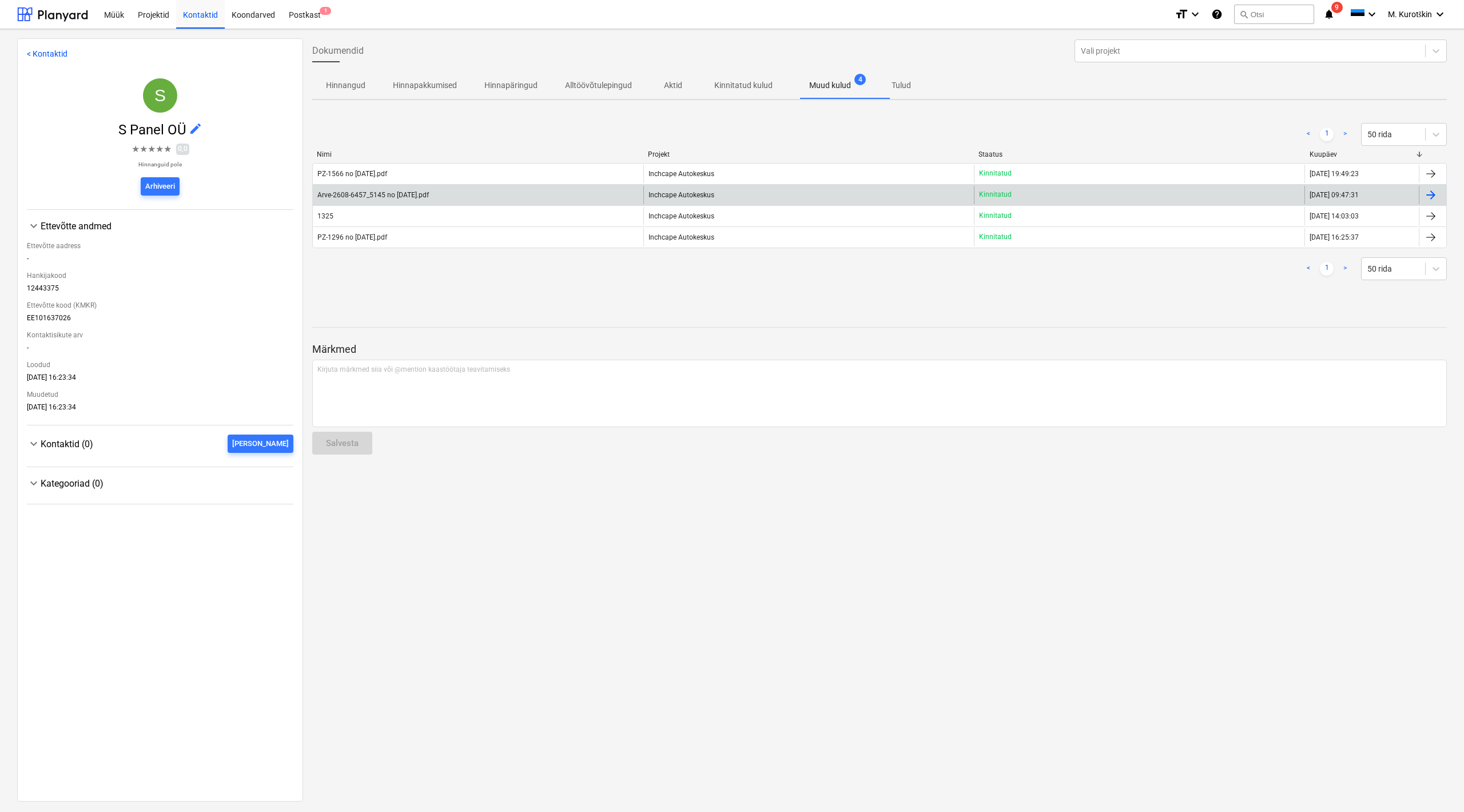
click at [351, 200] on div "Arve-2608-6457_5145 no [DATE].pdf" at bounding box center [478, 195] width 331 height 18
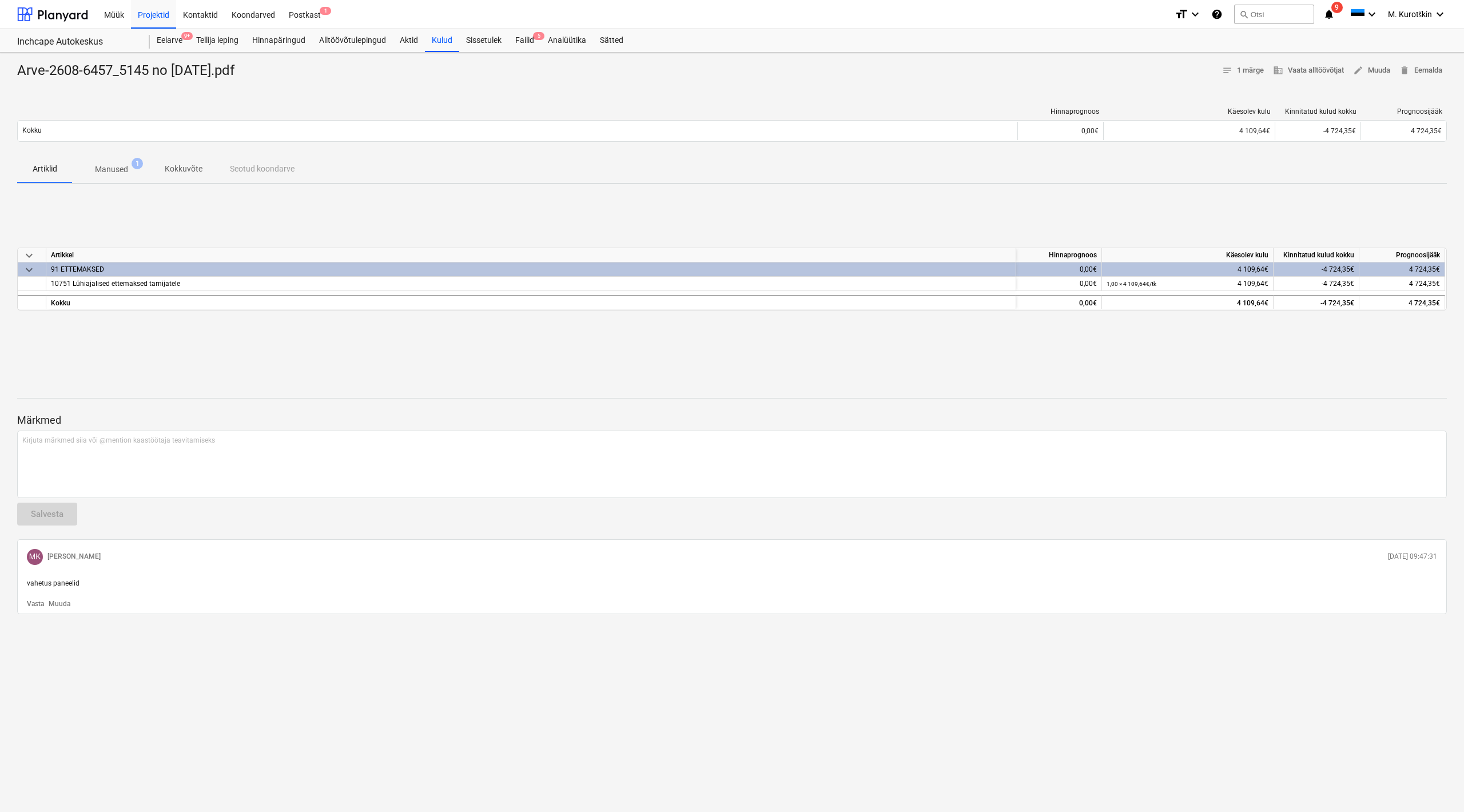
click at [129, 270] on div "91 ETTEMAKSED" at bounding box center [531, 269] width 960 height 14
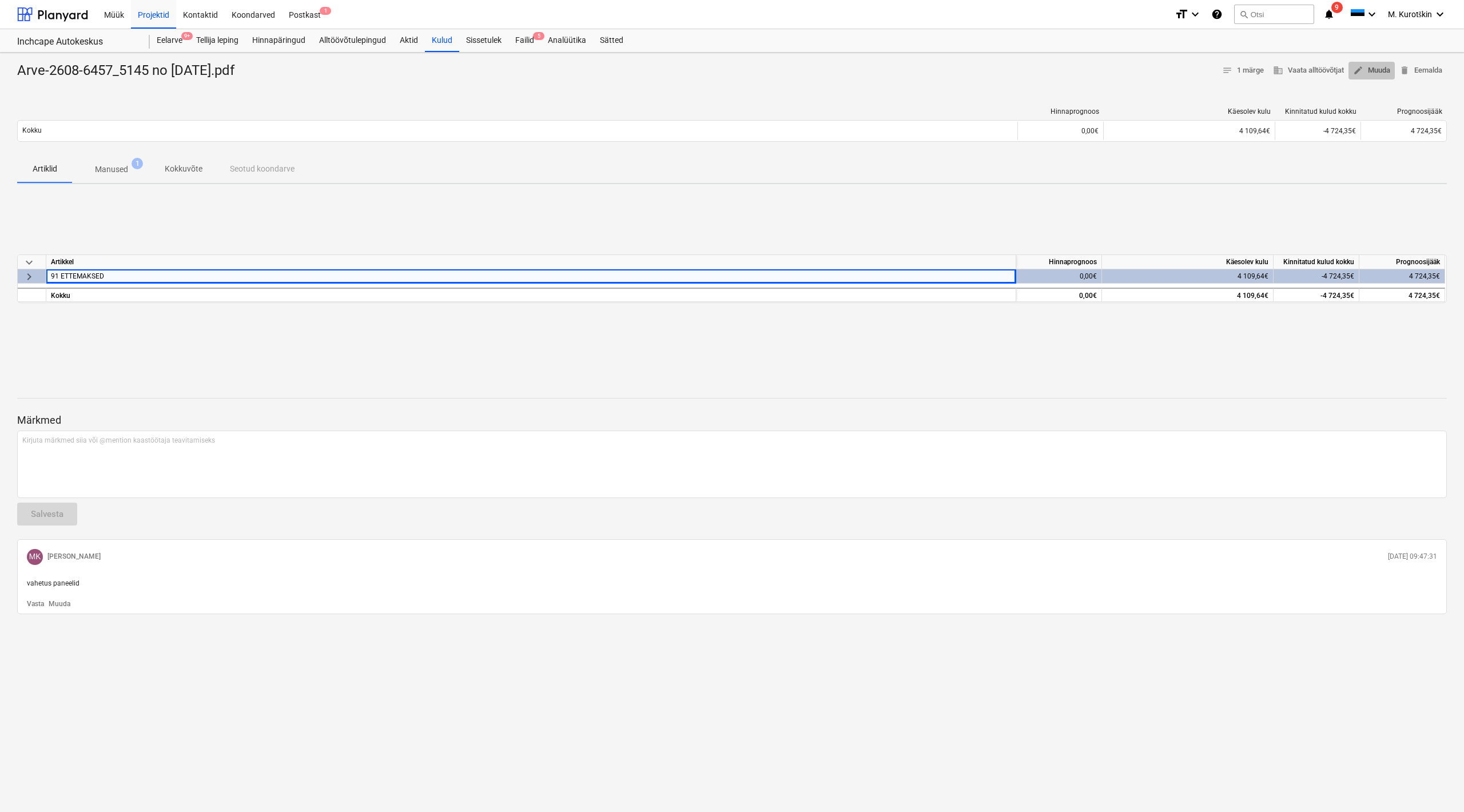
click at [1385, 73] on span "edit Muuda" at bounding box center [1371, 70] width 37 height 13
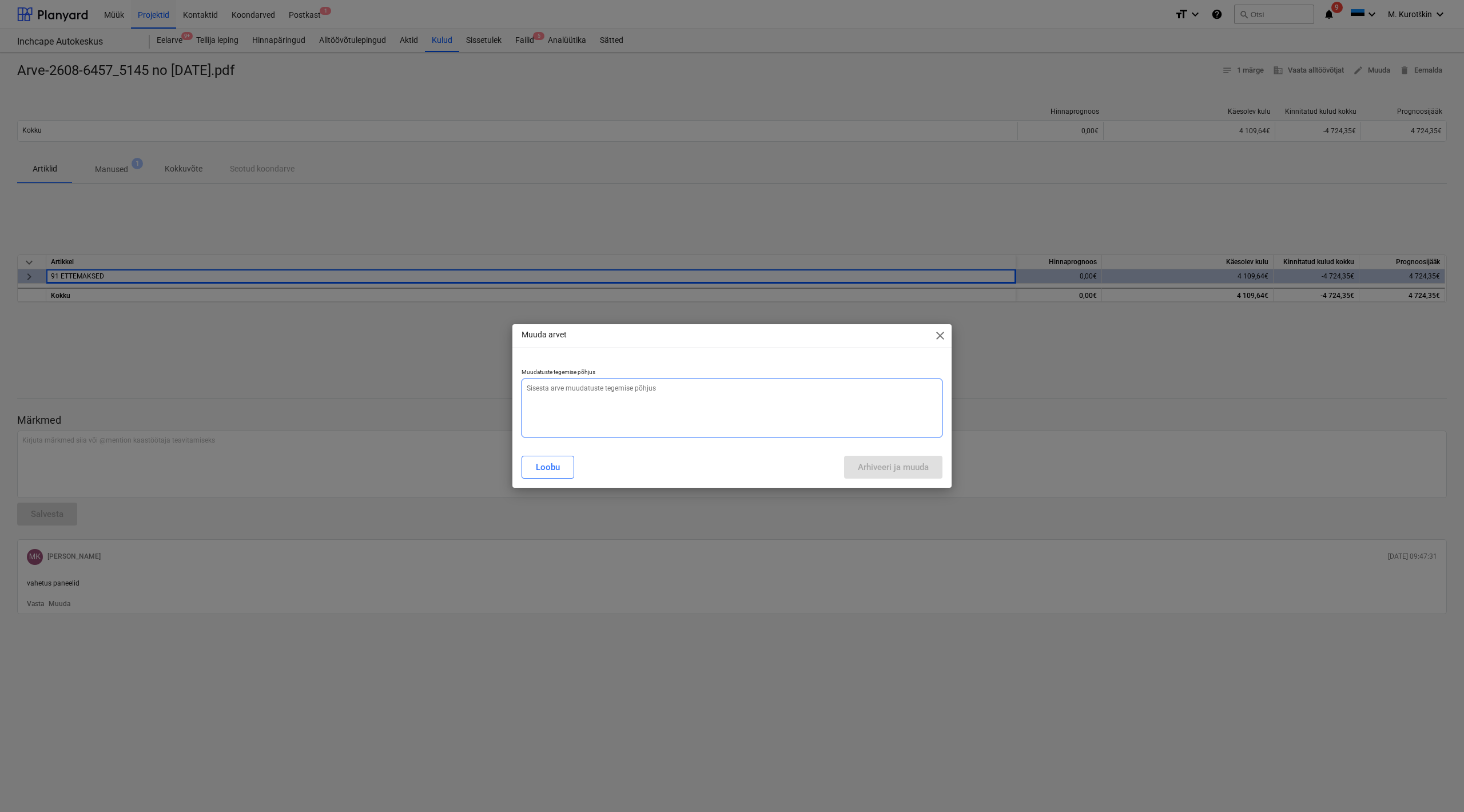
click at [578, 427] on textarea at bounding box center [732, 408] width 421 height 59
type textarea "x"
type textarea "e"
type textarea "x"
type textarea "et"
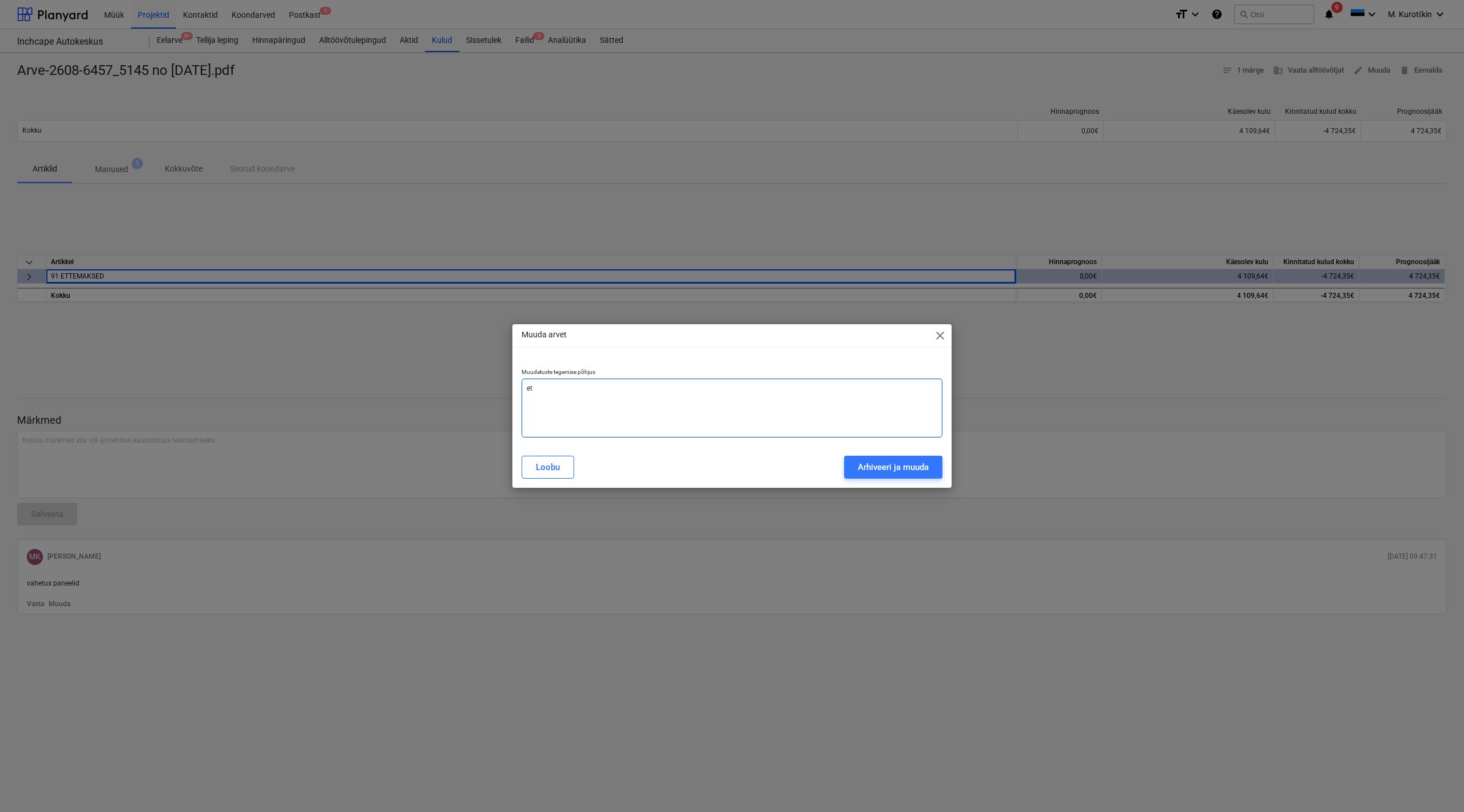
type textarea "x"
type textarea "ett"
type textarea "x"
type textarea "ette"
type textarea "x"
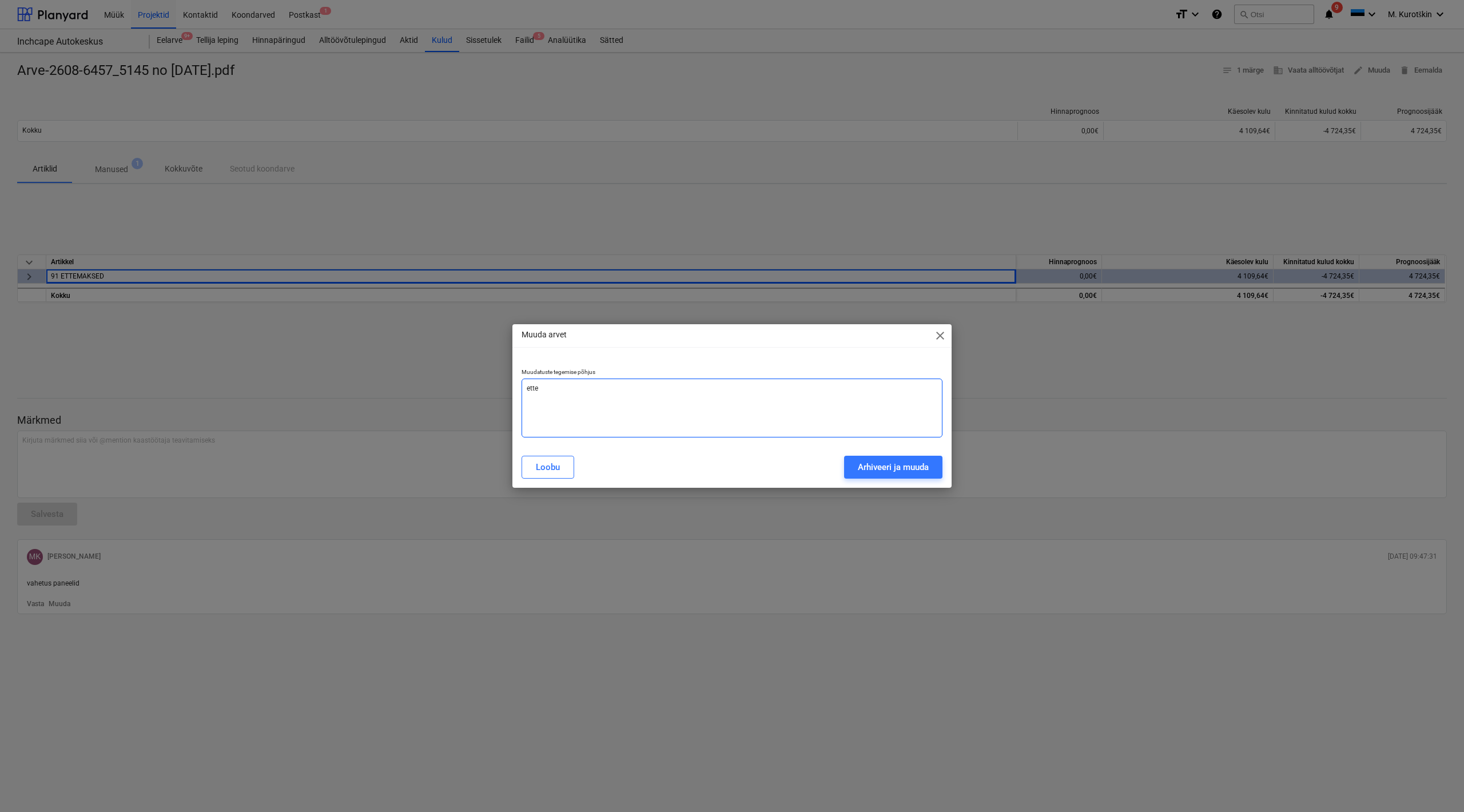
type textarea "ettem"
type textarea "x"
type textarea "ettema"
type textarea "x"
type textarea "ettemak"
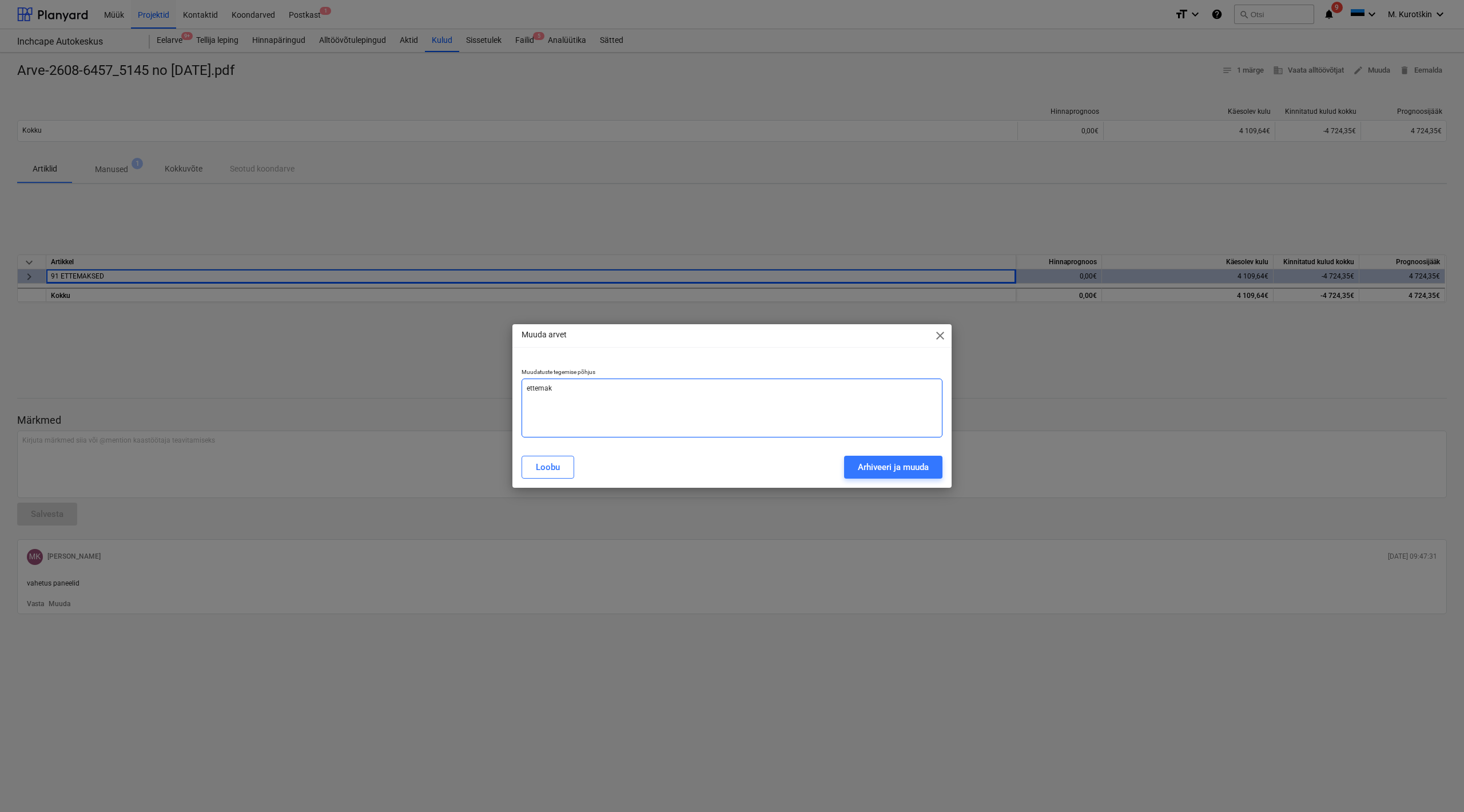
type textarea "x"
type textarea "ettemaks"
click at [921, 465] on div "Arhiveeri ja muuda" at bounding box center [893, 467] width 71 height 15
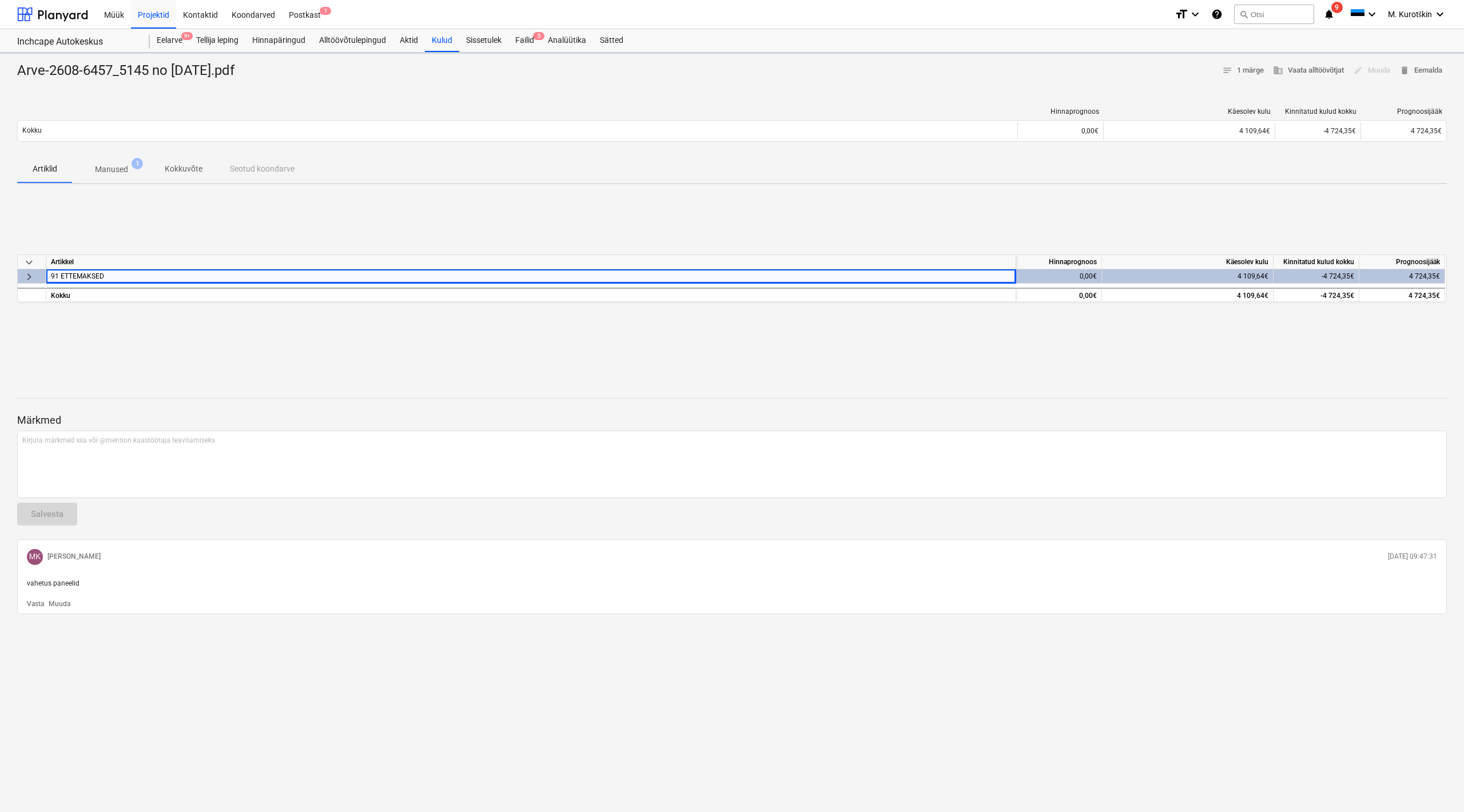
type textarea "x"
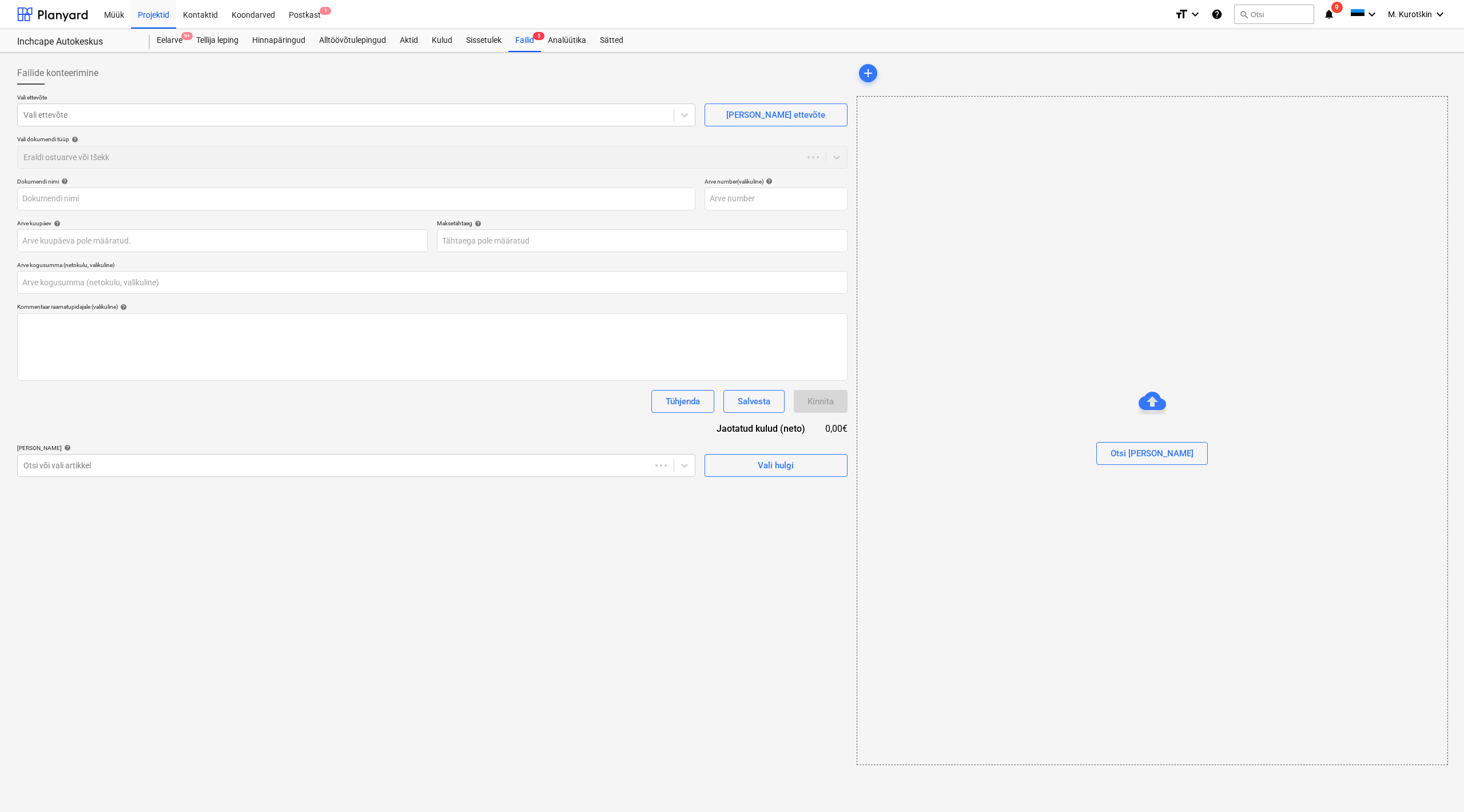
type input "0,00"
type input "Arve-2608-6457_5145 no [DATE].pdf"
type input "2608-6457"
type input "[DATE]"
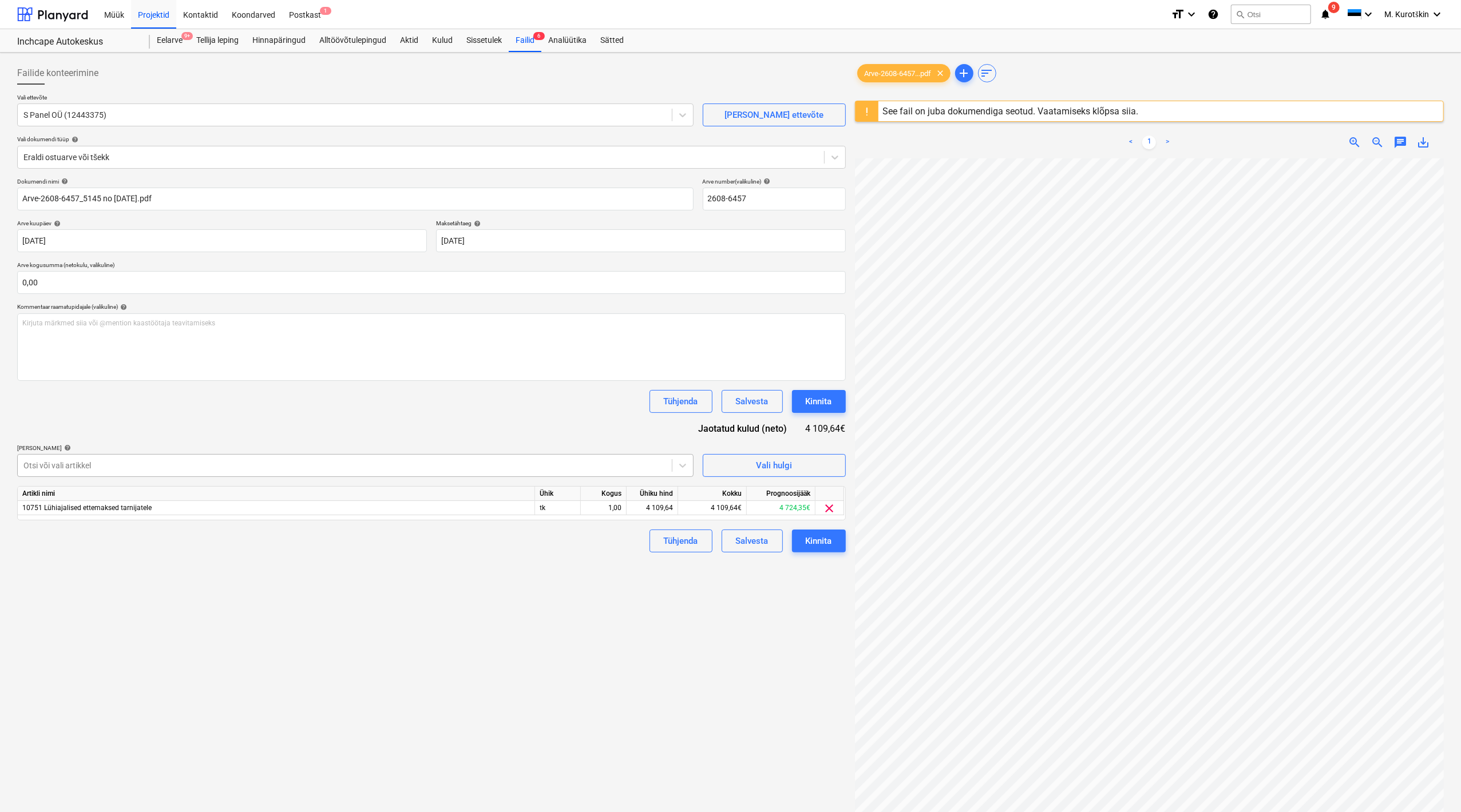
click at [371, 468] on div at bounding box center [345, 465] width 642 height 11
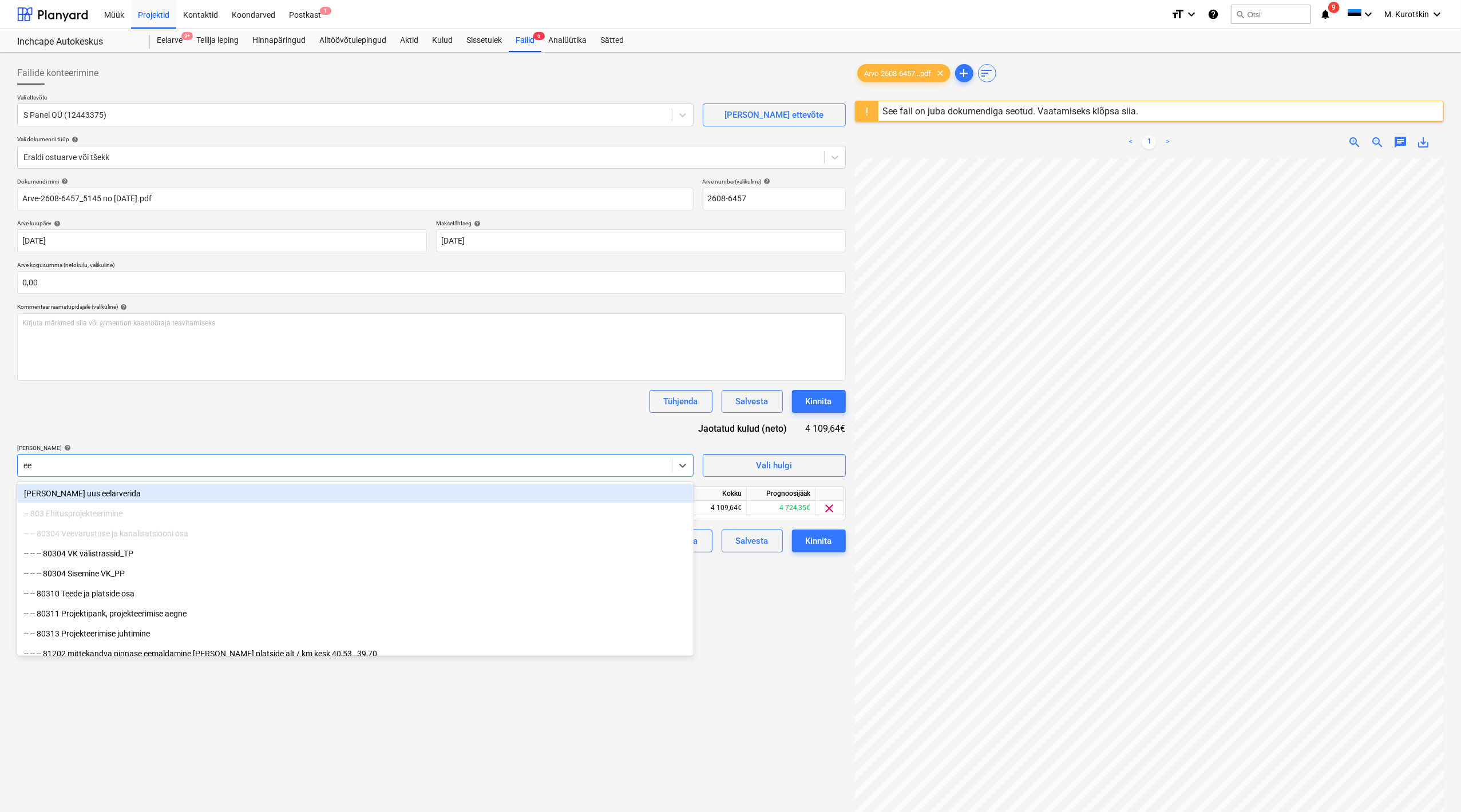
type input "e"
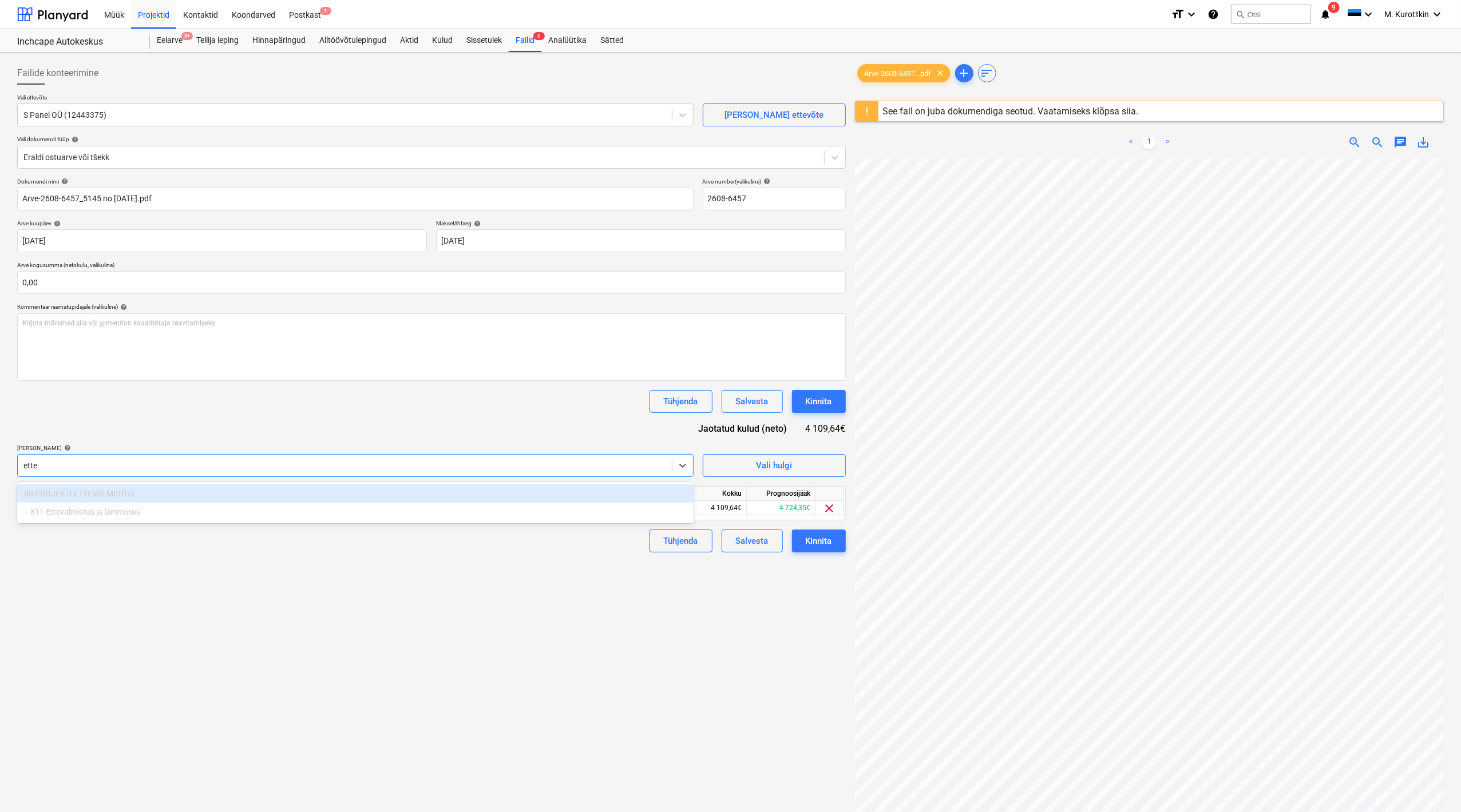
type input "ette"
click at [382, 439] on div "Dokumendi nimi help Arve-2608-6457_5145 no [DATE].pdf Arve number (valikuline) …" at bounding box center [431, 365] width 829 height 375
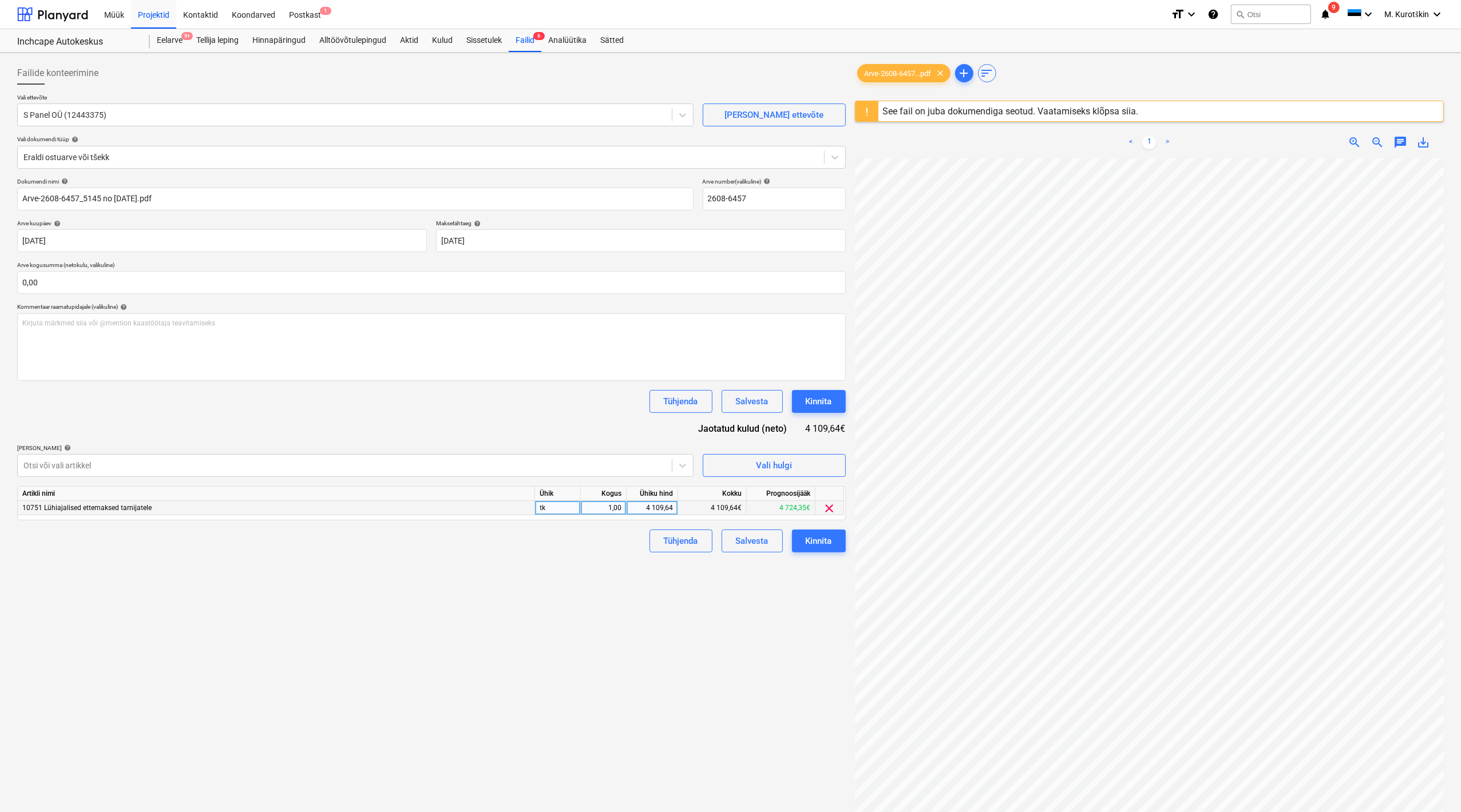
click at [644, 513] on div "4 109,64" at bounding box center [652, 508] width 42 height 15
type input "0"
click at [634, 626] on div "Failide konteerimine Vali ettevõte S Panel OÜ (12443375) [PERSON_NAME] uus ette…" at bounding box center [431, 501] width 838 height 886
click at [835, 546] on button "Kinnita" at bounding box center [819, 541] width 54 height 23
click at [661, 517] on div "Artikli nimi Ühik Kogus Ühiku hind Kokku Prognoosijääk 10751 Lühiajalised ettem…" at bounding box center [431, 503] width 829 height 34
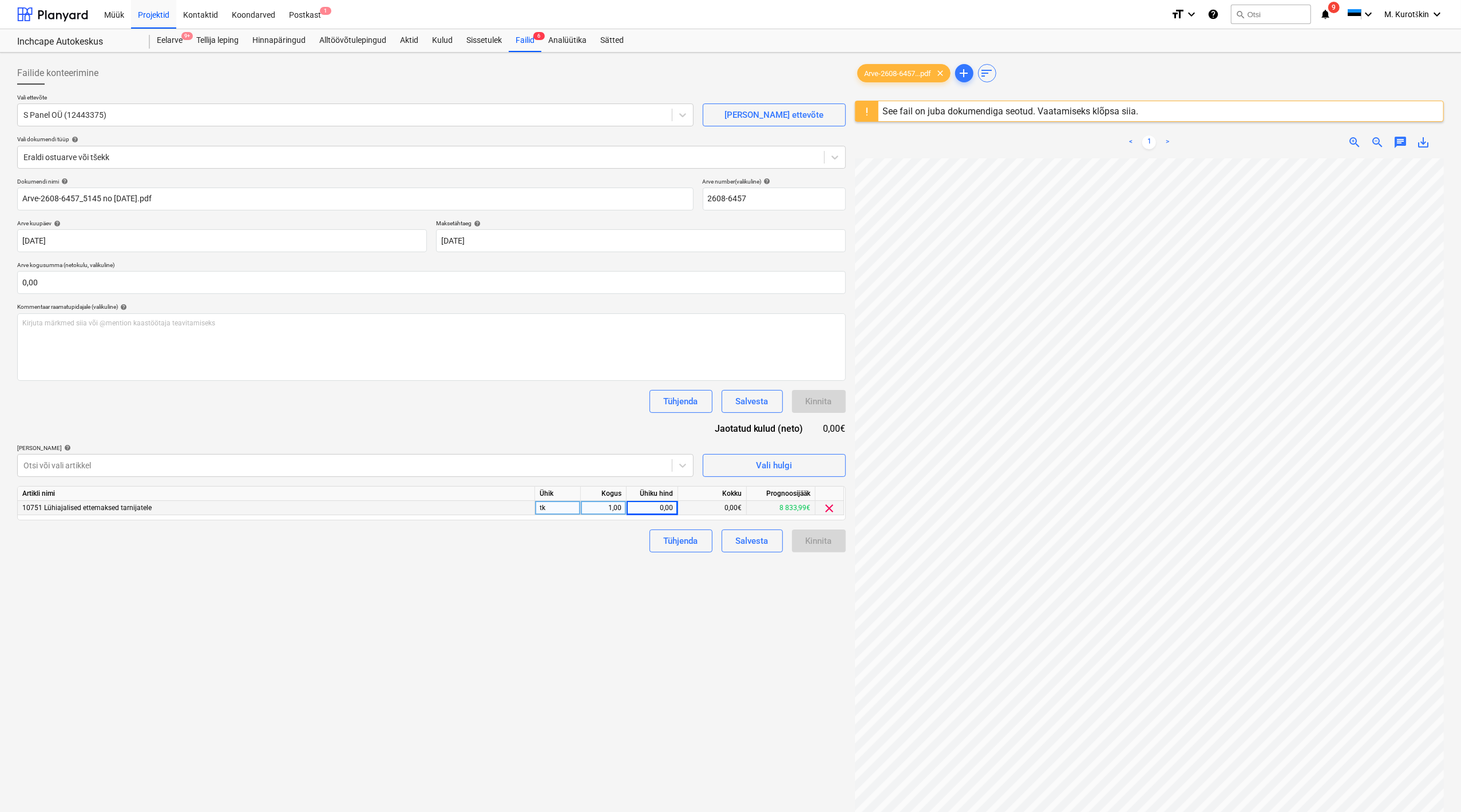
click at [667, 510] on div "0,00" at bounding box center [652, 508] width 42 height 15
type input "4190,64"
click at [552, 588] on div "Failide konteerimine Vali ettevõte S Panel OÜ (12443375) [PERSON_NAME] uus ette…" at bounding box center [431, 501] width 838 height 886
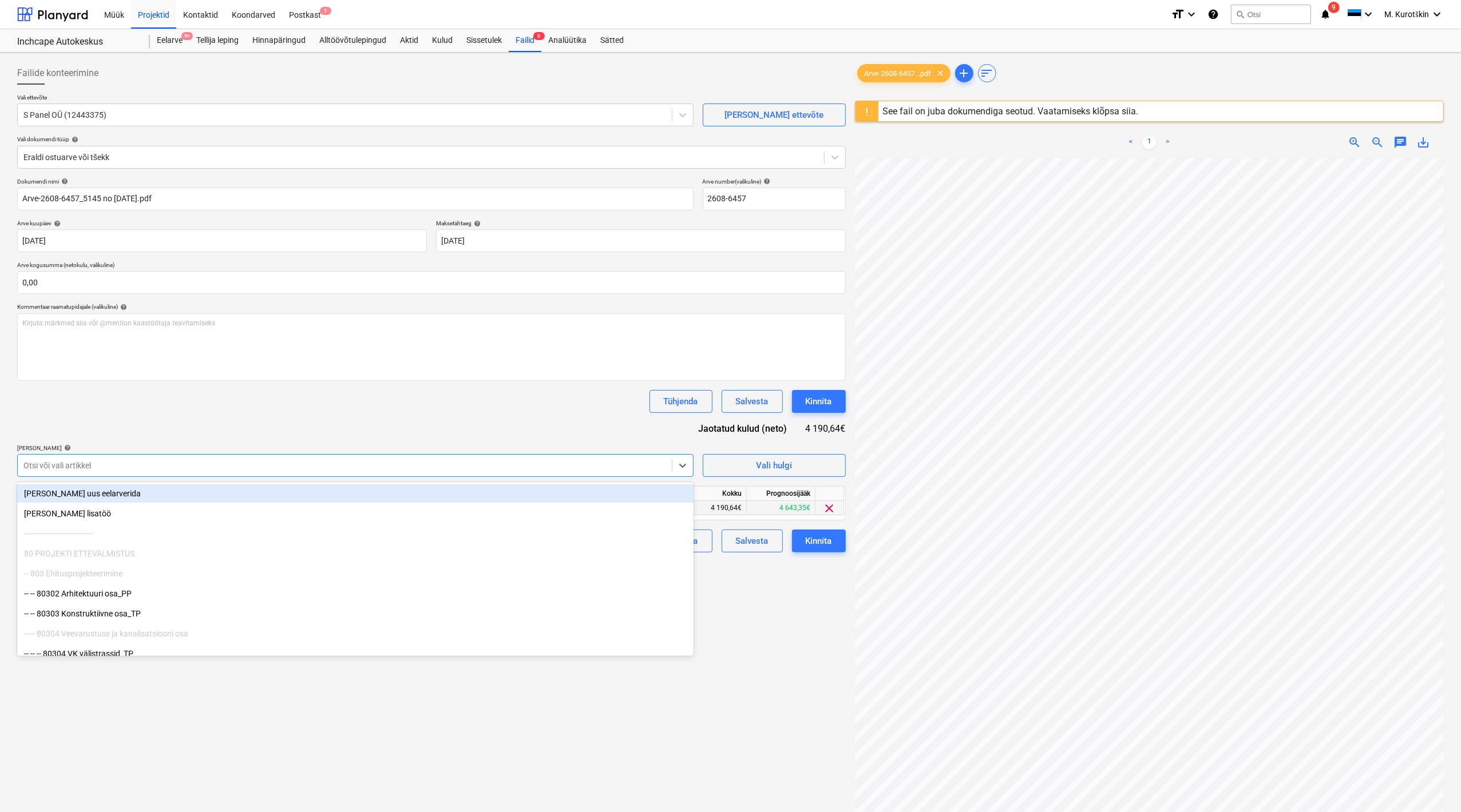
click at [575, 463] on div at bounding box center [345, 465] width 642 height 11
type input "e"
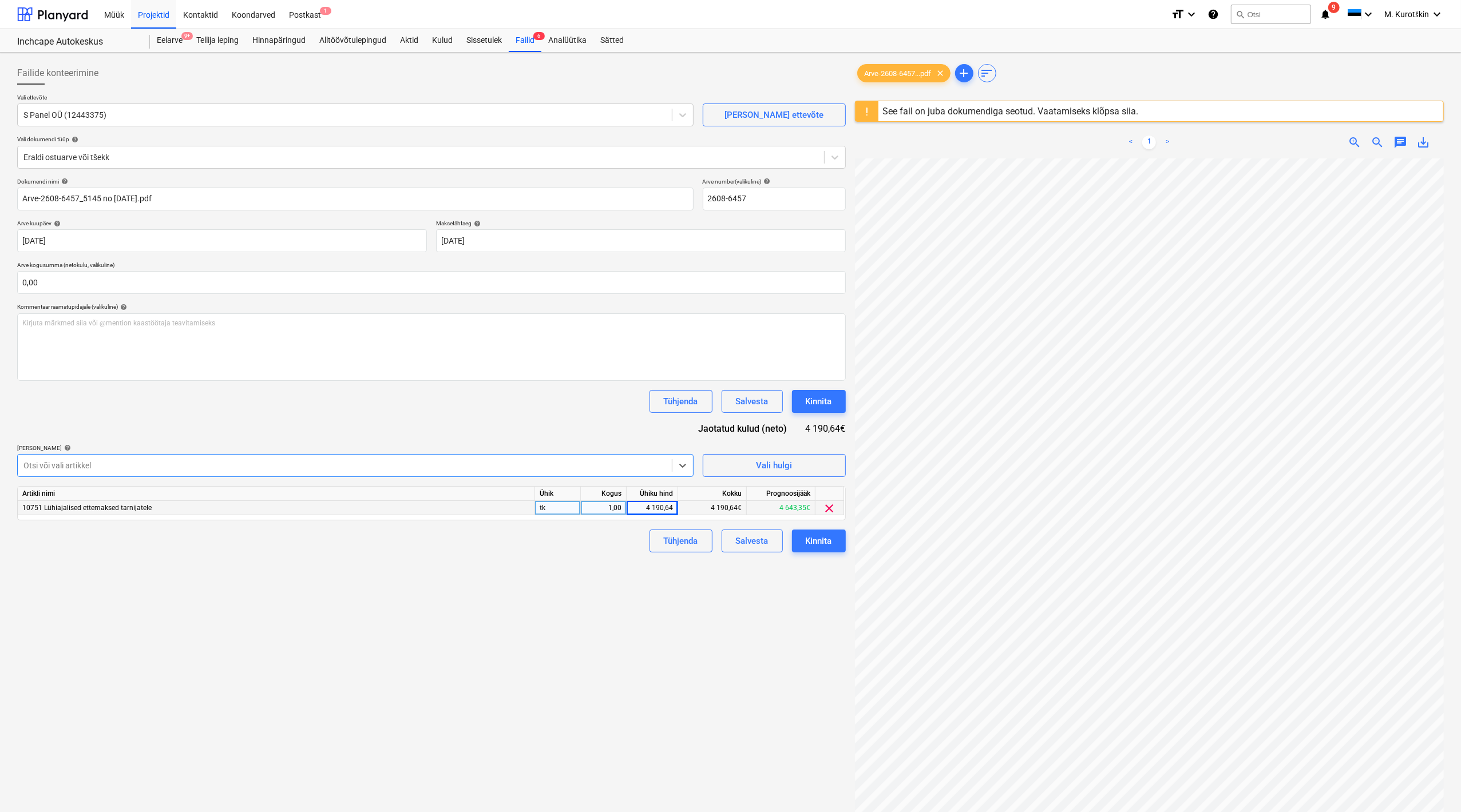
click at [575, 463] on div at bounding box center [345, 465] width 642 height 11
type input "lühi"
drag, startPoint x: 610, startPoint y: 432, endPoint x: 681, endPoint y: 451, distance: 73.5
click at [610, 434] on div "Dokumendi nimi help Arve-2608-6457_5145 no [DATE].pdf Arve number (valikuline) …" at bounding box center [431, 365] width 829 height 375
click at [772, 451] on div "Vali hulgi" at bounding box center [774, 461] width 143 height 33
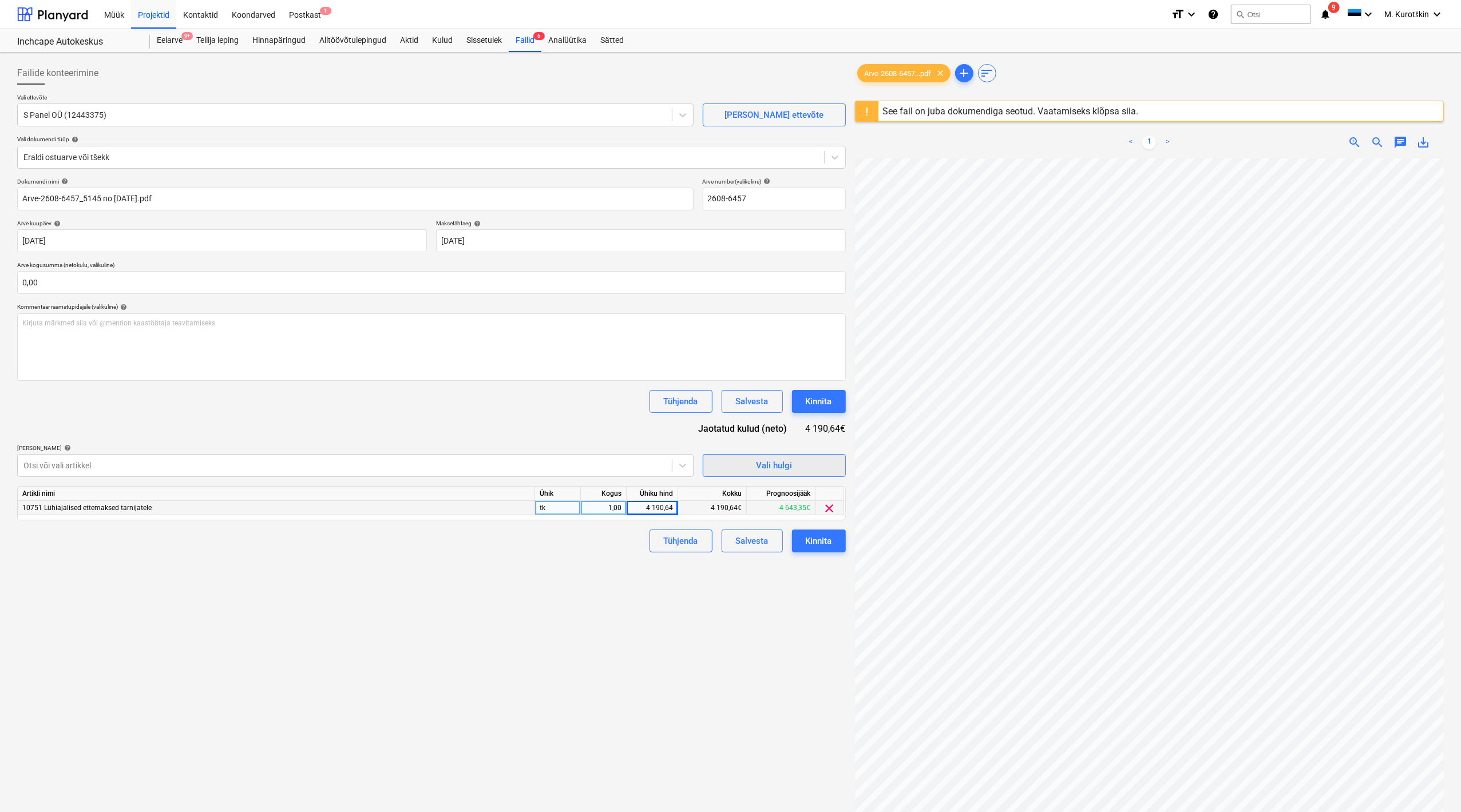
click at [787, 468] on div "Vali hulgi" at bounding box center [773, 465] width 36 height 15
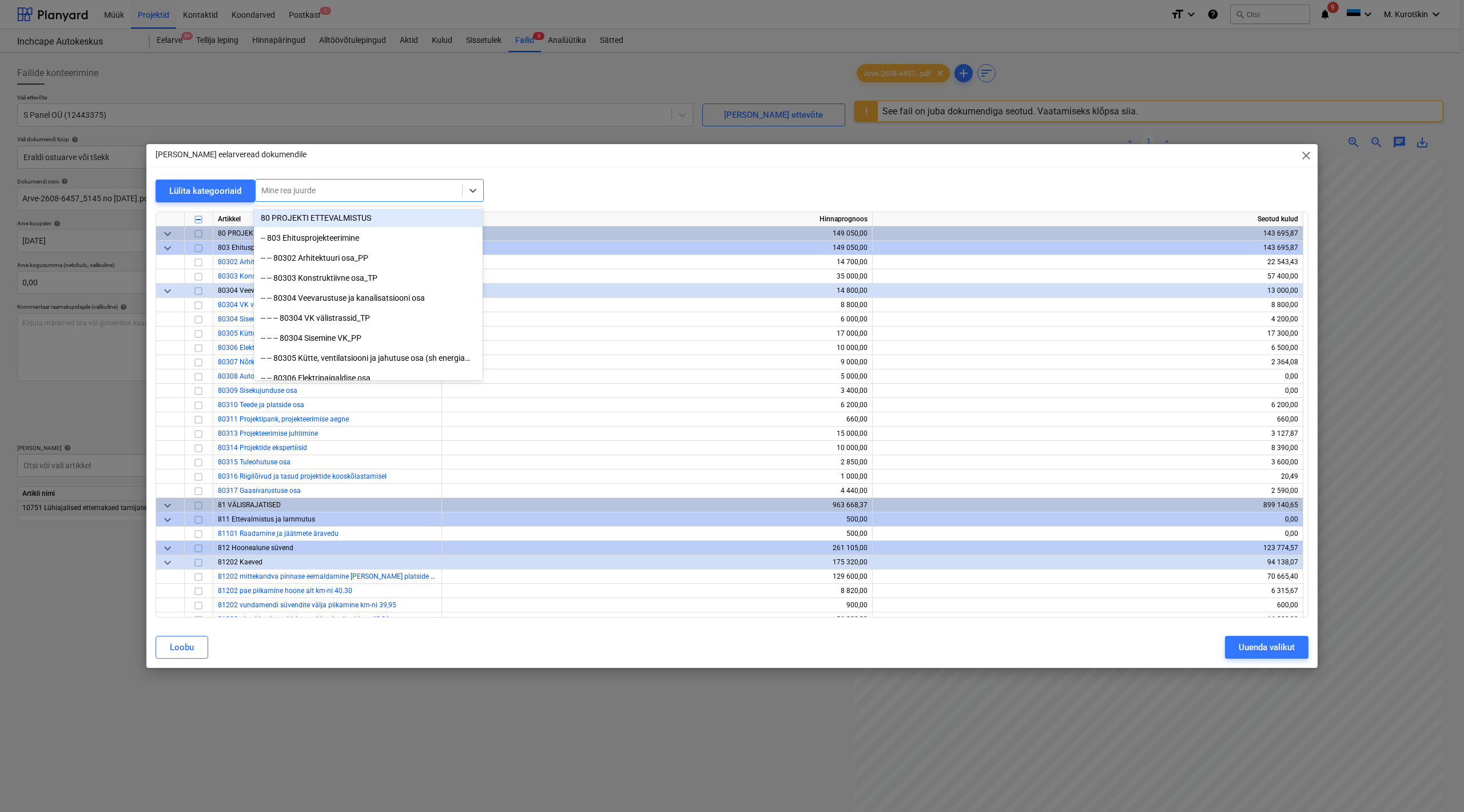
click at [379, 189] on div at bounding box center [359, 190] width 195 height 11
type input "ette"
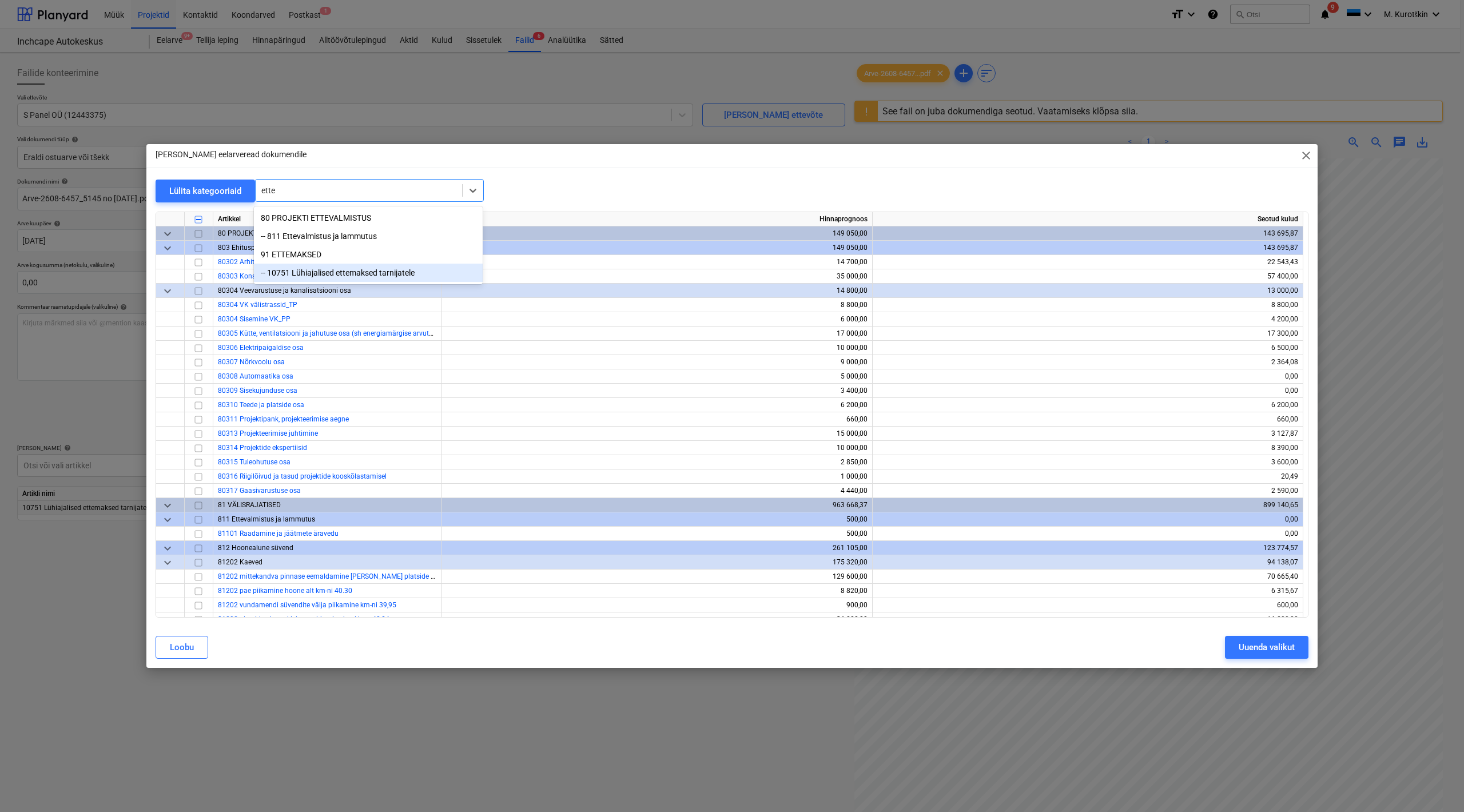
click at [419, 271] on div "-- 10751 Lühiajalised ettemaksed tarnijatele" at bounding box center [368, 273] width 229 height 18
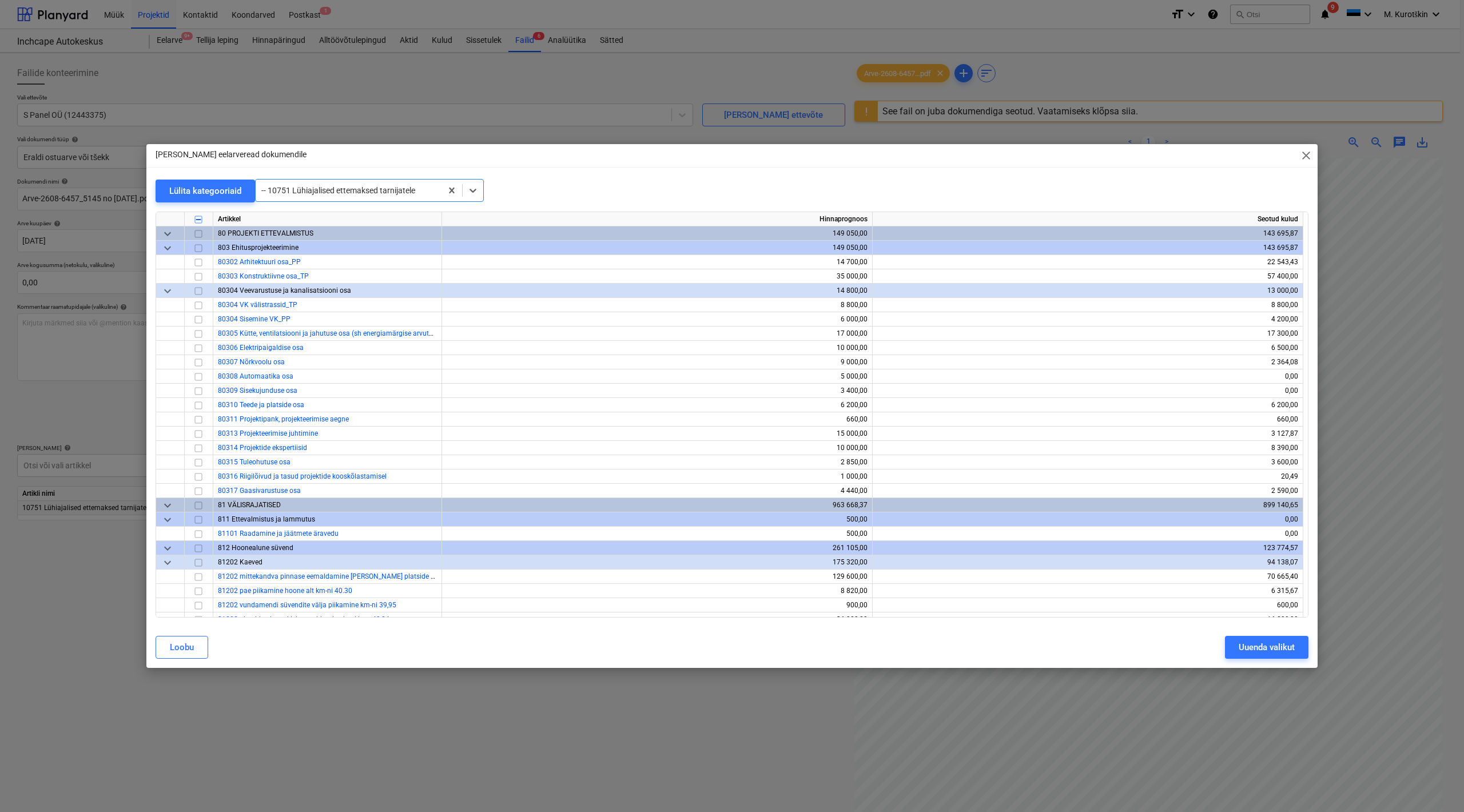
scroll to position [4957, 0]
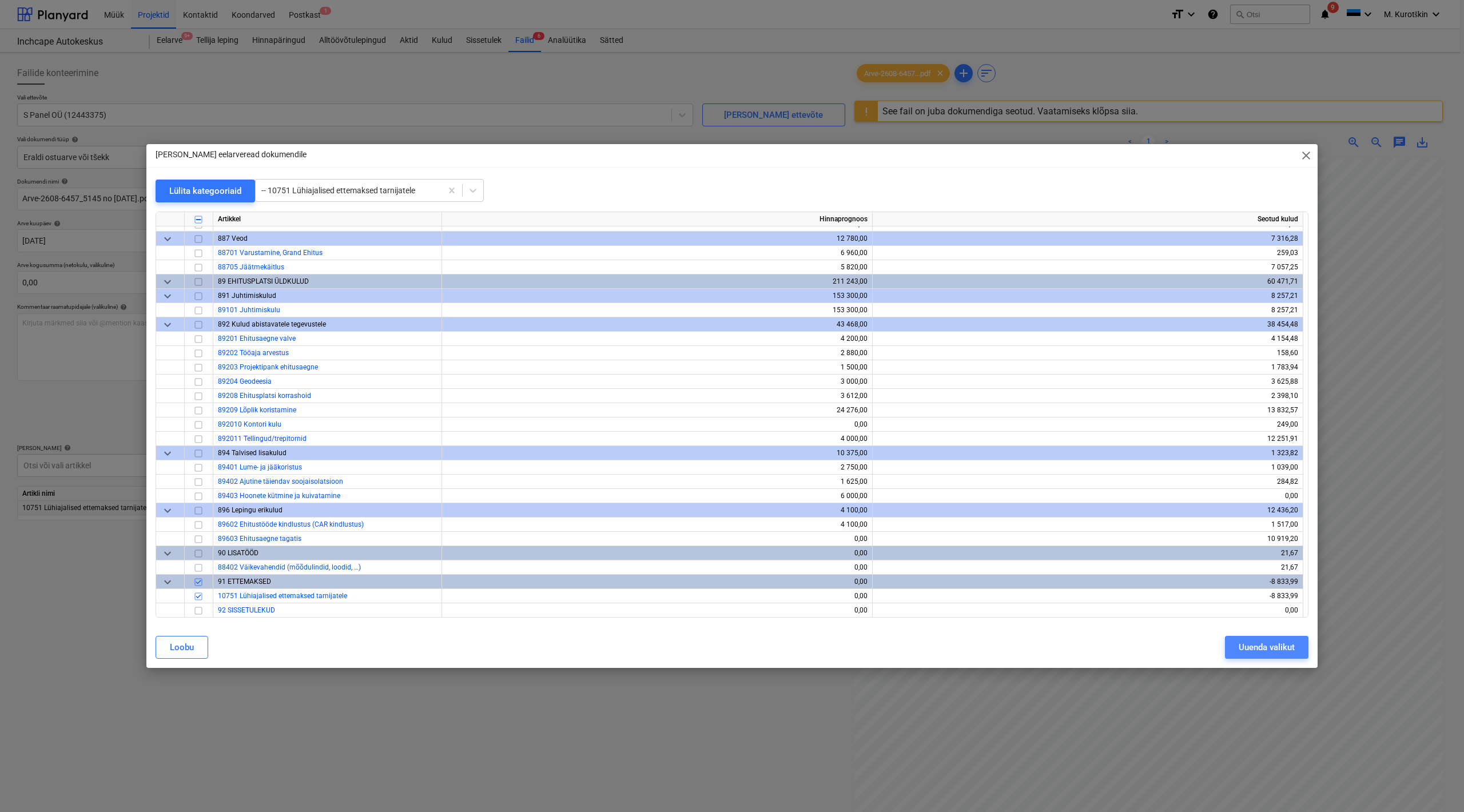
click at [1295, 649] on button "Uuenda valikut" at bounding box center [1267, 647] width 83 height 23
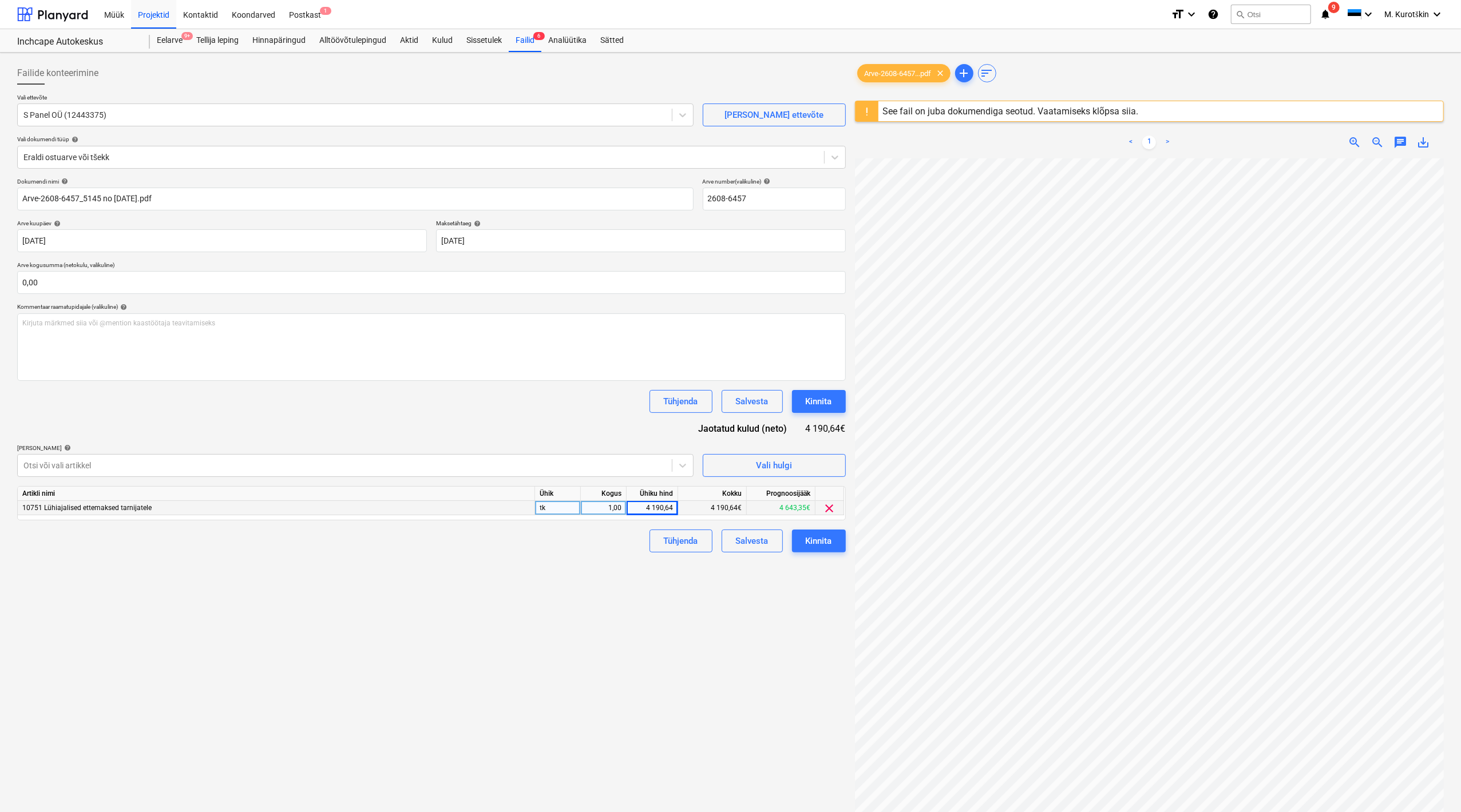
click at [639, 508] on div "4 190,64" at bounding box center [652, 508] width 42 height 15
click at [645, 506] on input "4190,64" at bounding box center [652, 508] width 51 height 14
type input "-4190,64"
click at [606, 614] on div "Failide konteerimine Vali ettevõte S Panel OÜ (12443375) [PERSON_NAME] uus ette…" at bounding box center [431, 501] width 838 height 886
click at [643, 514] on div "-4 190,64" at bounding box center [652, 508] width 42 height 15
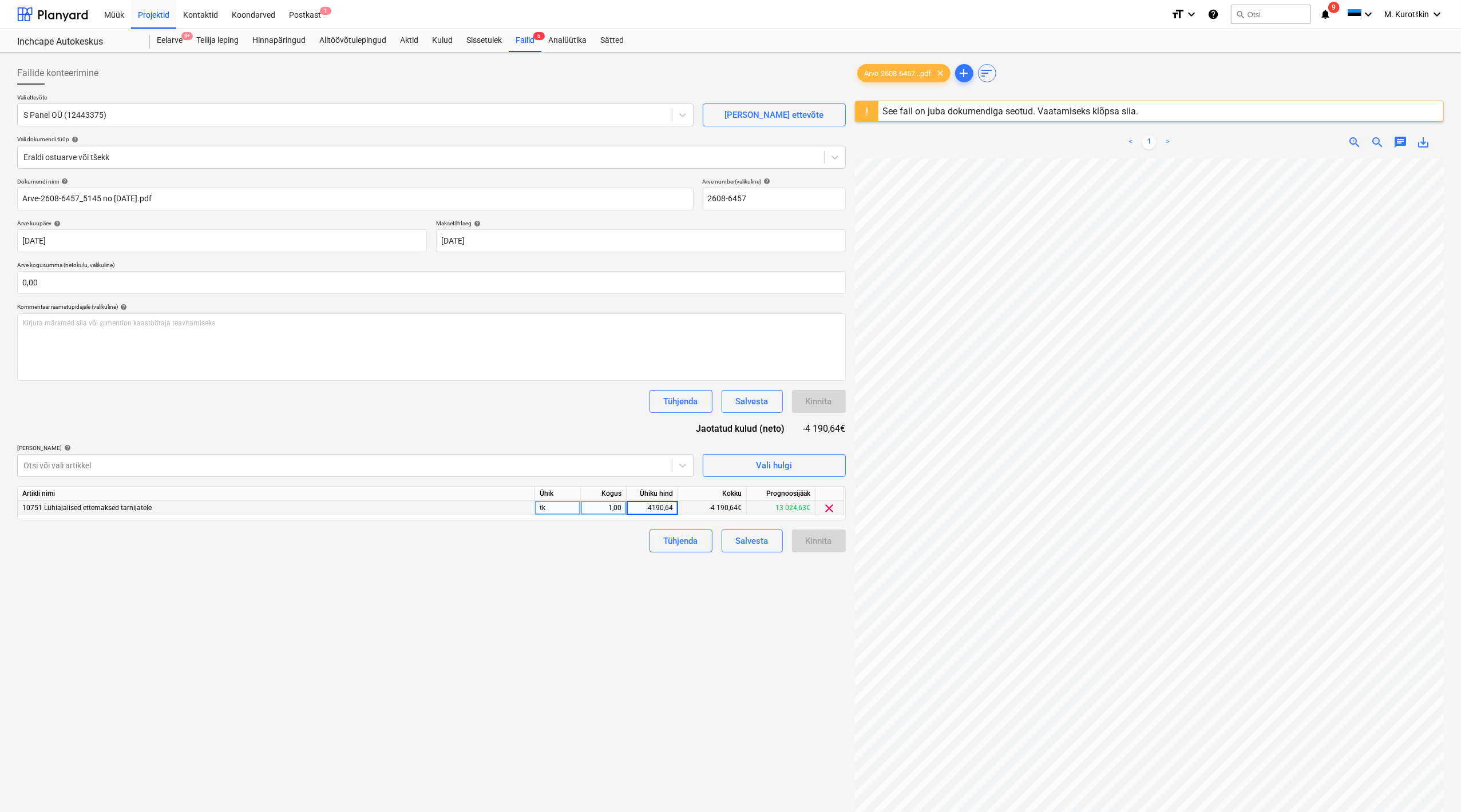
type input "4190,64"
click at [602, 506] on div "1,00" at bounding box center [603, 508] width 36 height 15
type input "-1"
drag, startPoint x: 644, startPoint y: 634, endPoint x: 726, endPoint y: 602, distance: 88.0
click at [645, 634] on div "Failide konteerimine Vali ettevõte S Panel OÜ (12443375) [PERSON_NAME] uus ette…" at bounding box center [431, 501] width 838 height 886
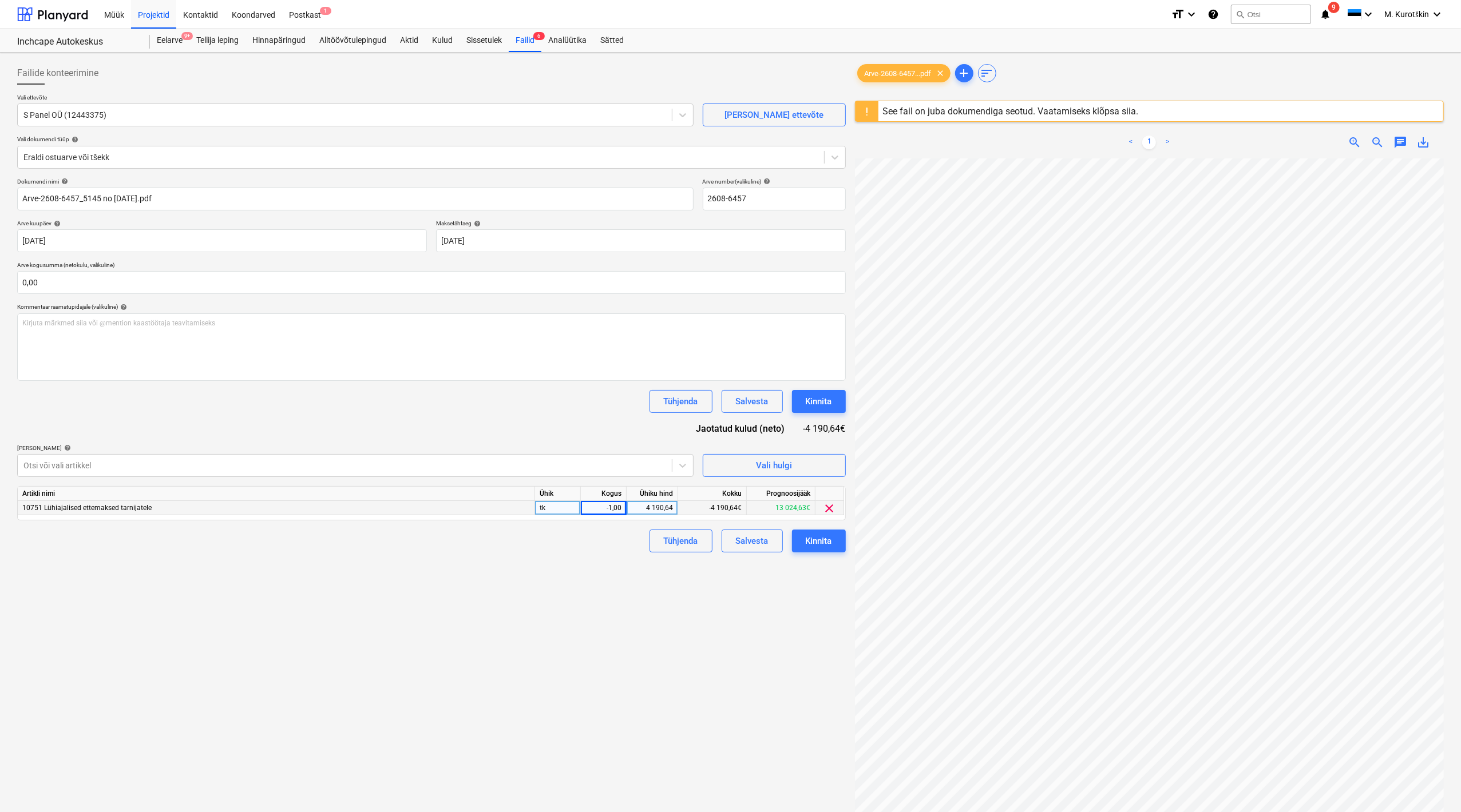
drag, startPoint x: 835, startPoint y: 546, endPoint x: 836, endPoint y: 566, distance: 20.0
click at [838, 592] on div "Failide konteerimine Vali ettevõte S Panel OÜ (12443375) [PERSON_NAME] uus ette…" at bounding box center [431, 501] width 838 height 886
click at [834, 549] on button "Kinnita" at bounding box center [819, 541] width 54 height 23
